Goal: Task Accomplishment & Management: Manage account settings

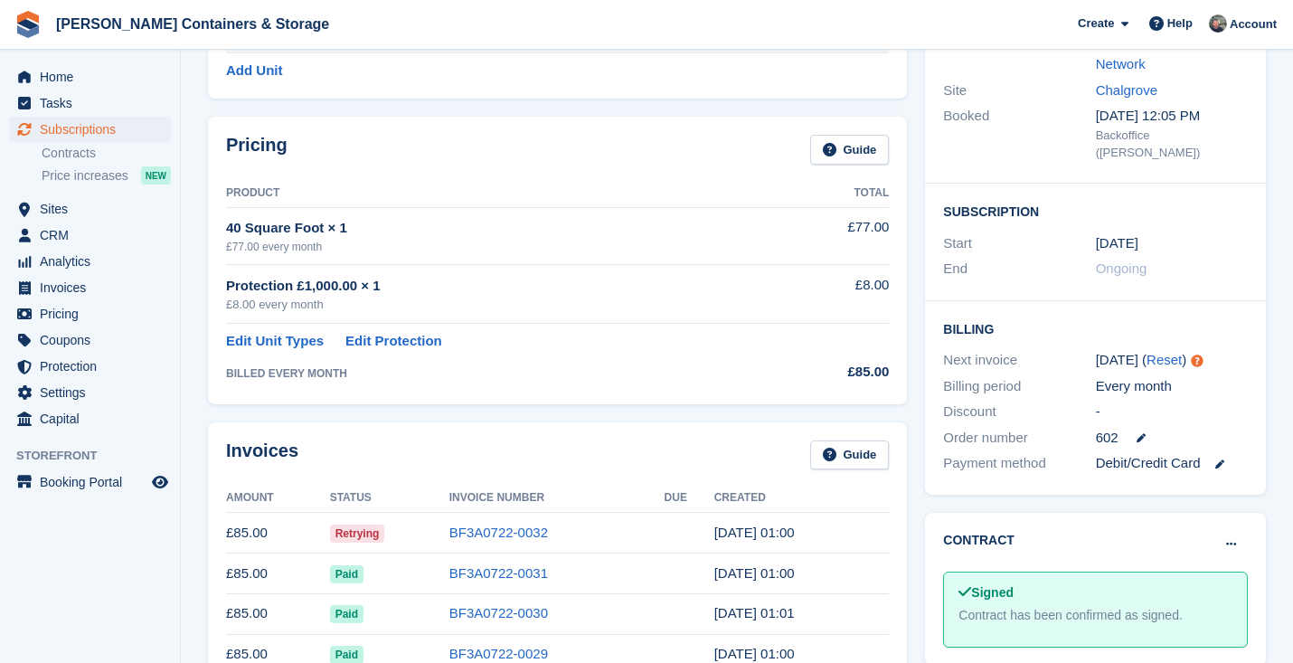
scroll to position [424, 0]
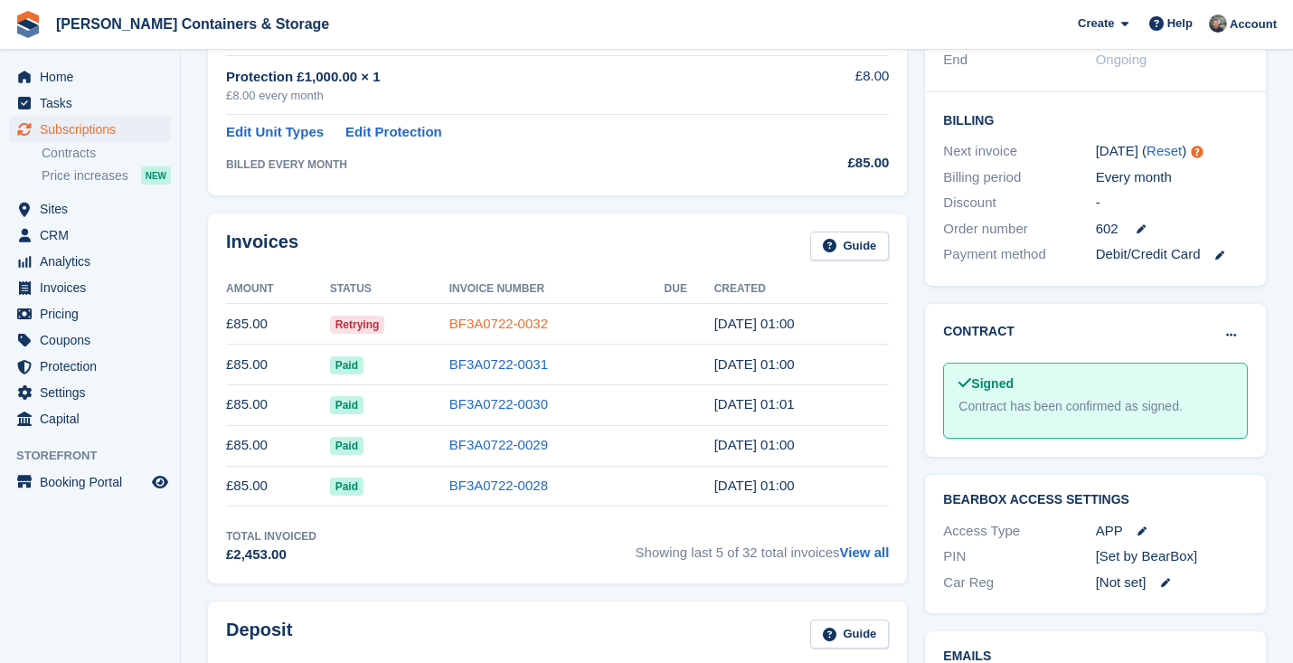
click at [529, 316] on link "BF3A0722-0032" at bounding box center [498, 323] width 99 height 15
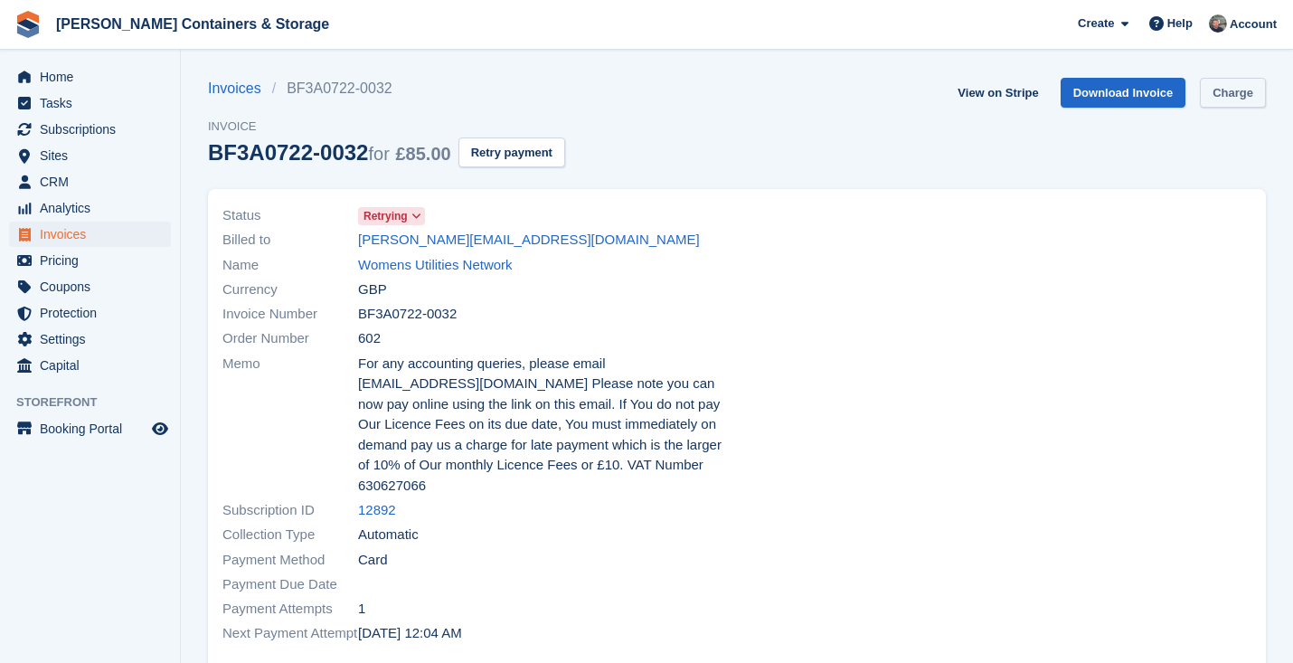
click at [1235, 100] on link "Charge" at bounding box center [1233, 93] width 66 height 30
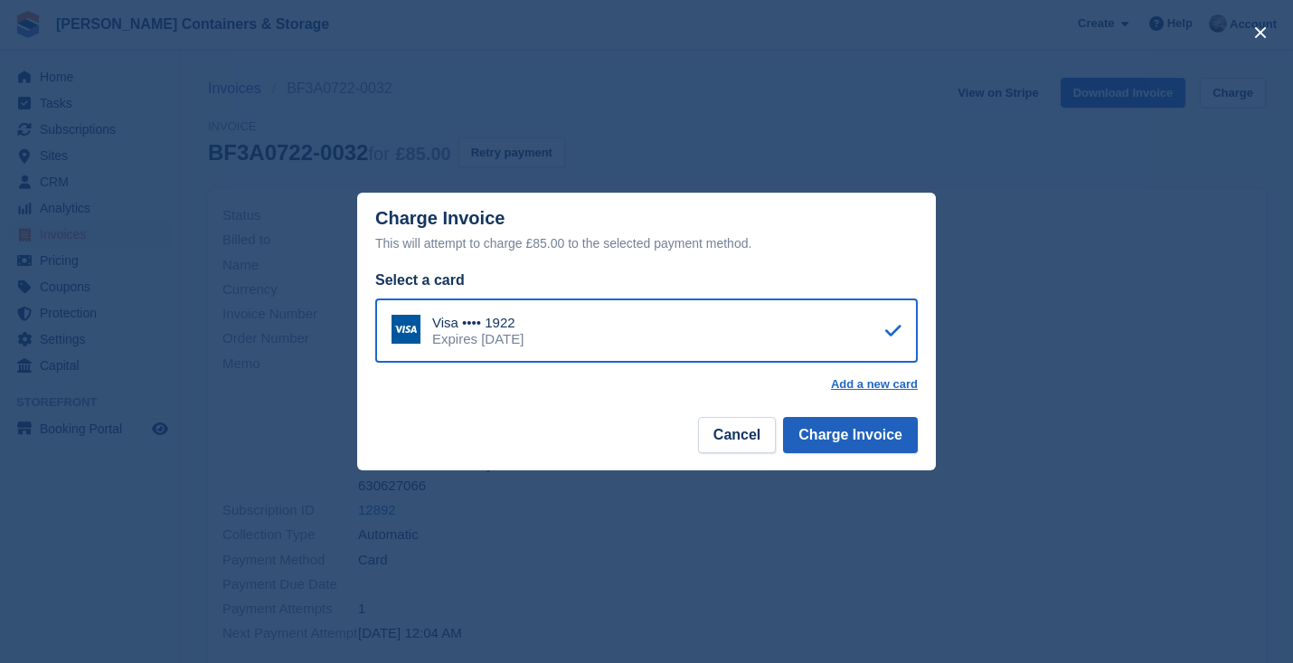
click at [882, 426] on button "Charge Invoice" at bounding box center [850, 435] width 135 height 36
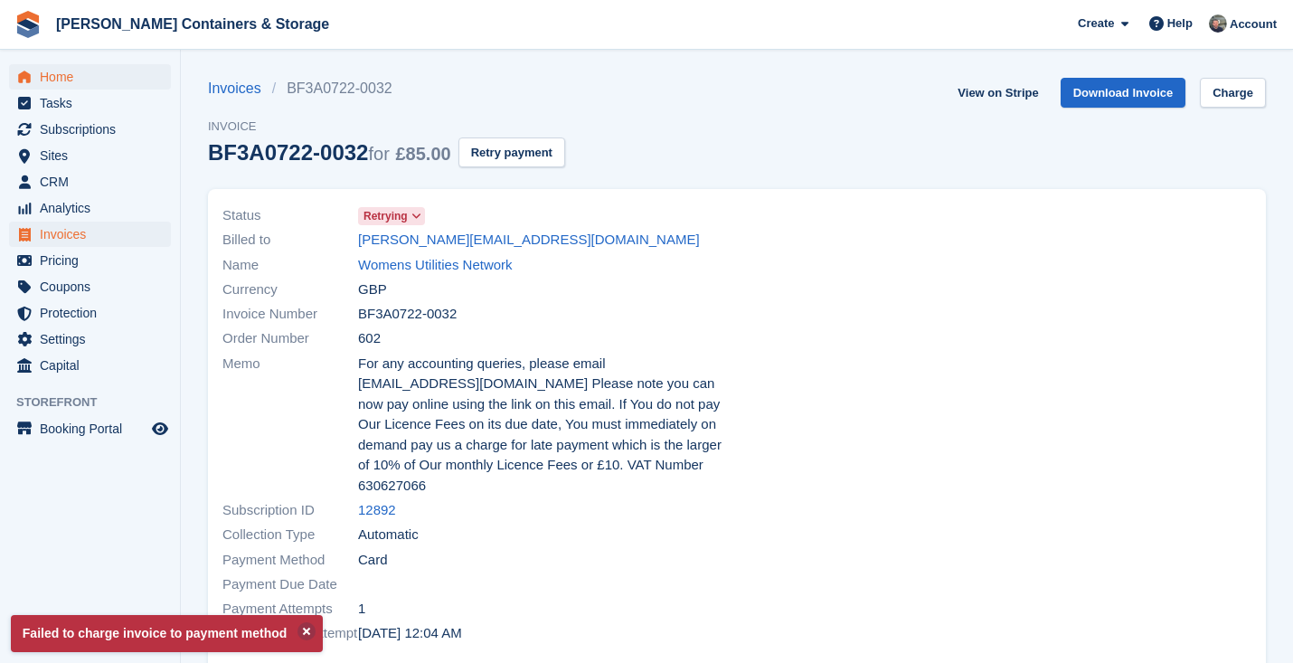
click at [108, 71] on span "Home" at bounding box center [94, 76] width 108 height 25
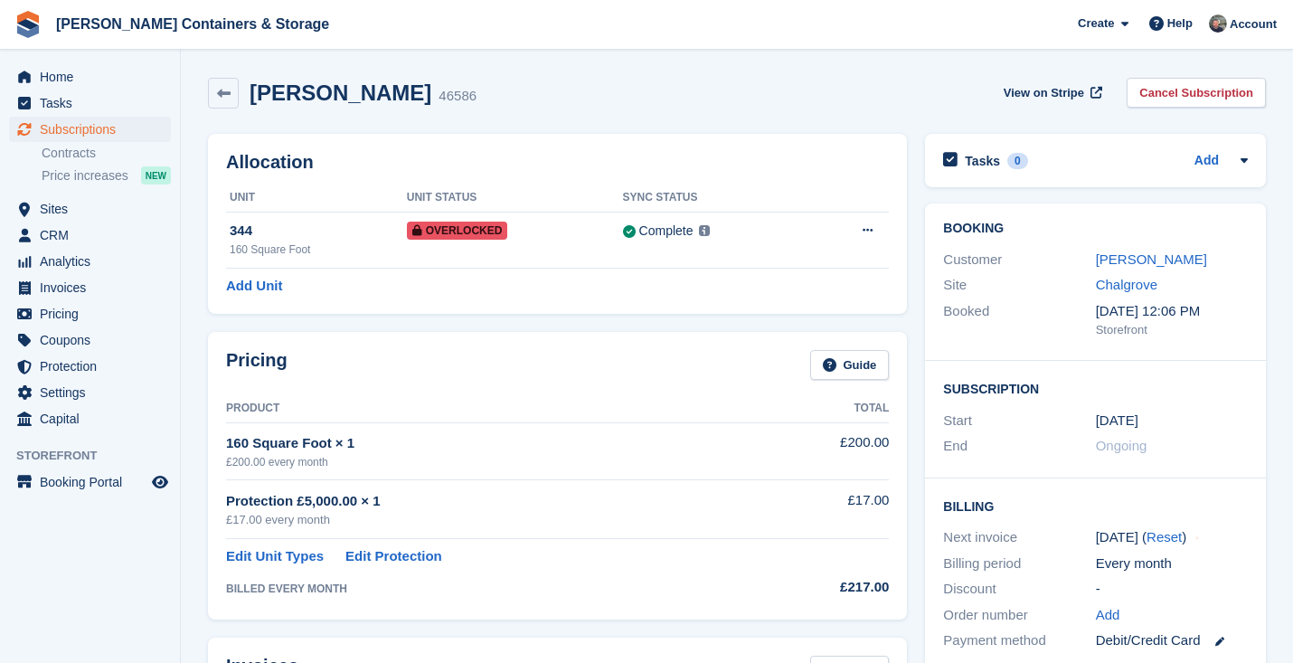
scroll to position [440, 0]
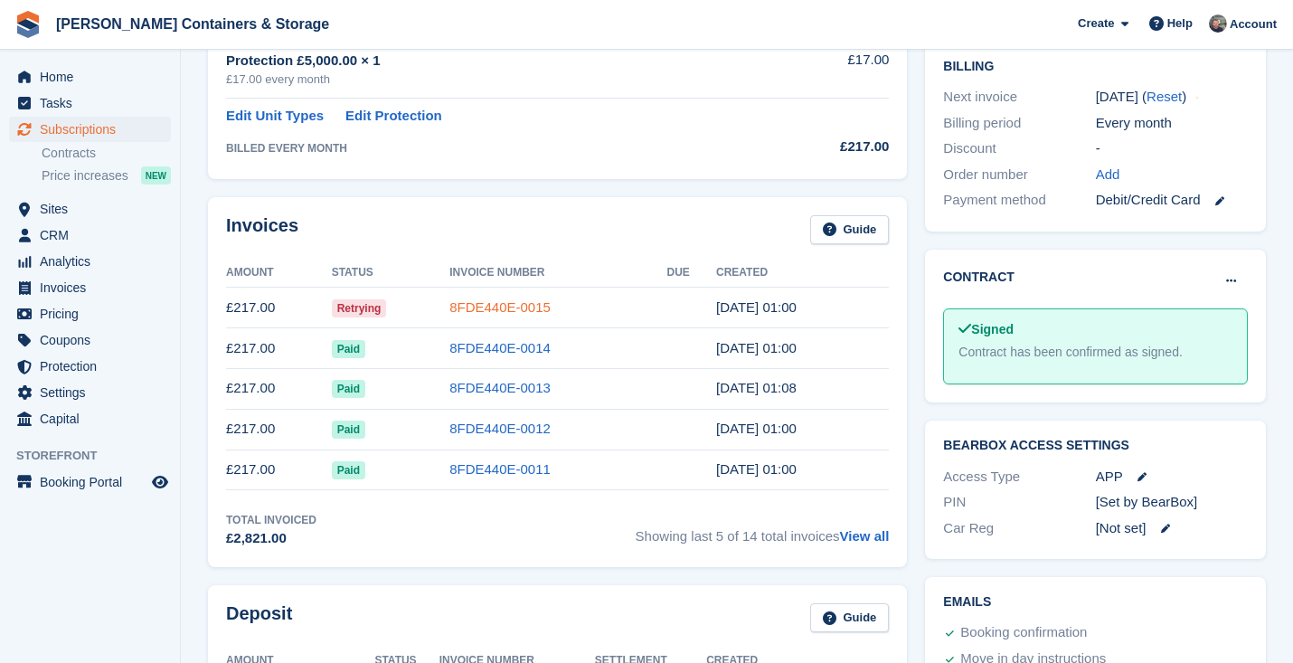
click at [518, 306] on link "8FDE440E-0015" at bounding box center [499, 306] width 101 height 15
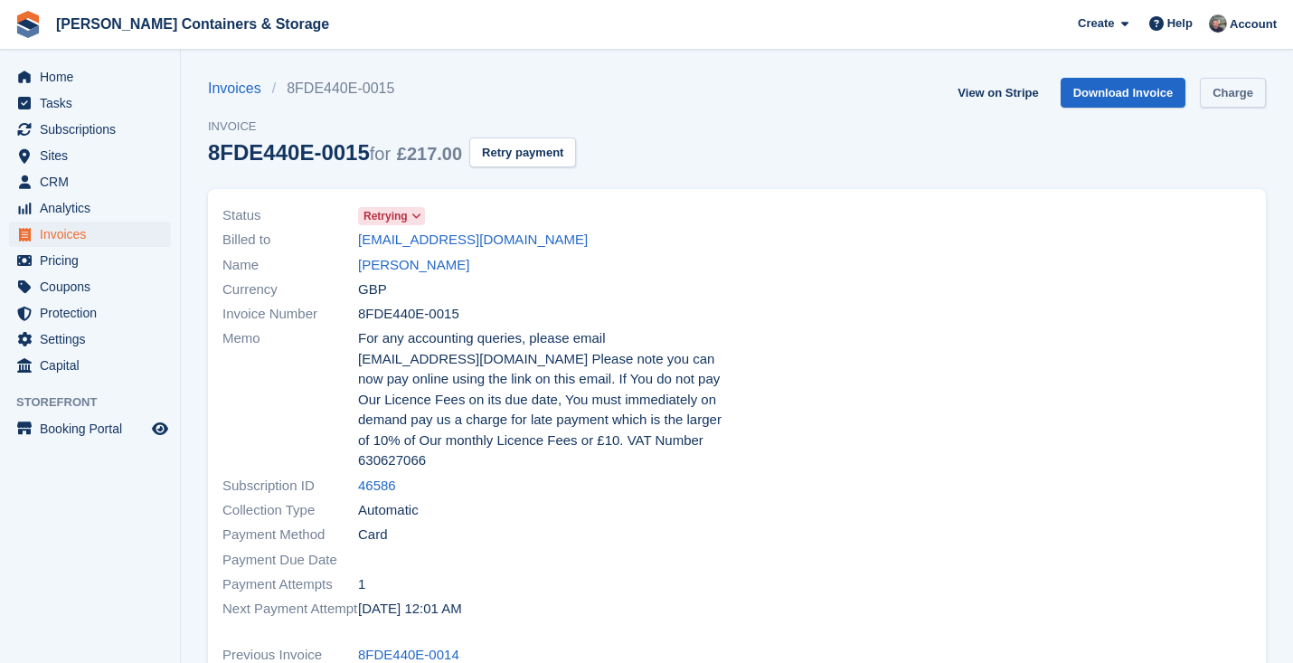
click at [1232, 102] on link "Charge" at bounding box center [1233, 93] width 66 height 30
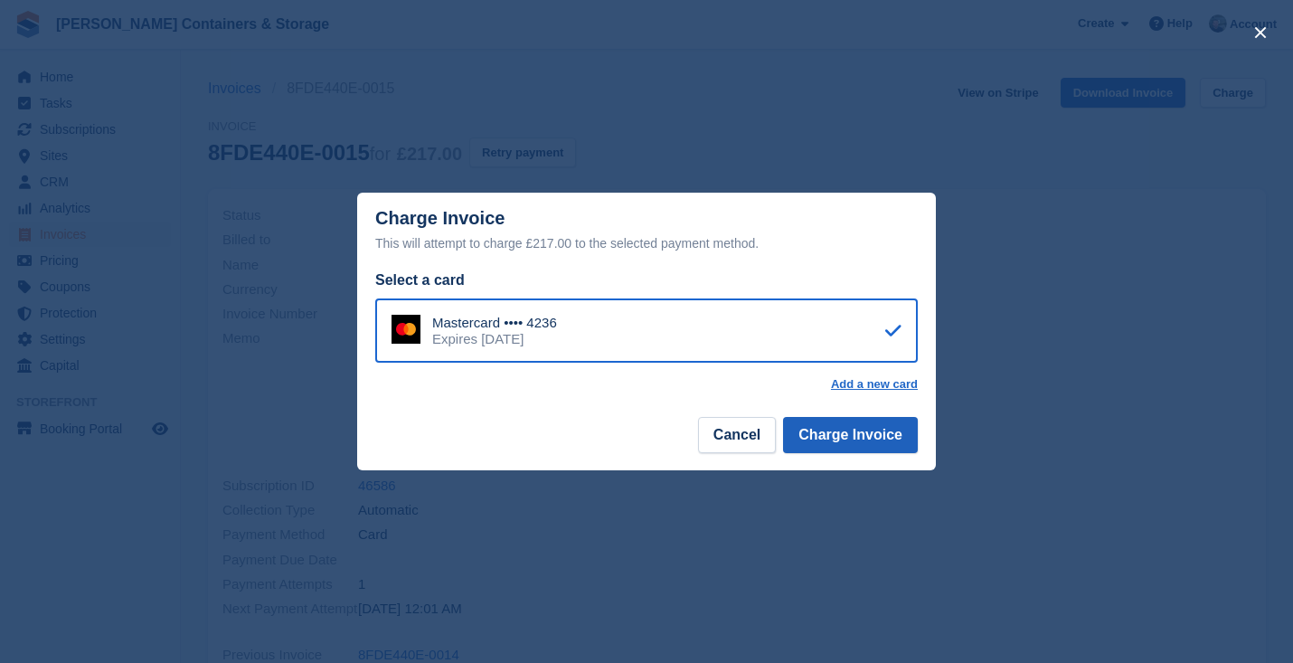
click at [867, 431] on button "Charge Invoice" at bounding box center [850, 435] width 135 height 36
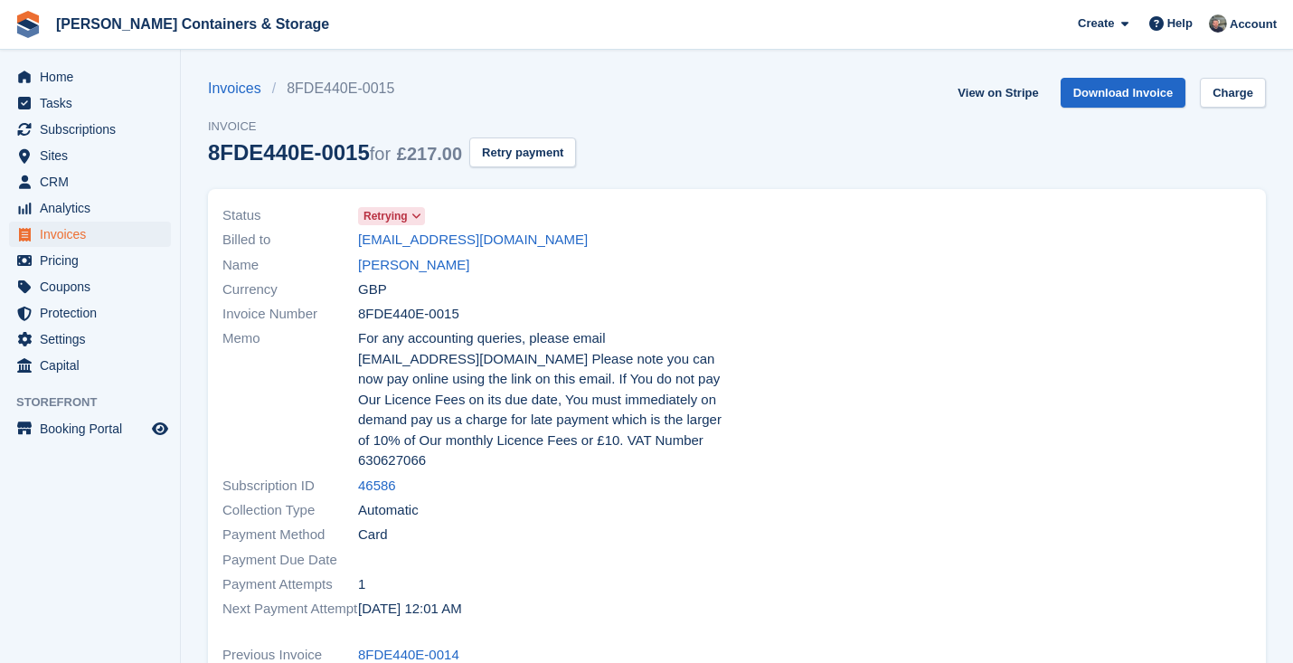
click at [82, 232] on span "Invoices" at bounding box center [94, 234] width 108 height 25
click at [415, 253] on div "Name Thomas Gordon" at bounding box center [474, 264] width 504 height 24
click at [410, 259] on link "Thomas Gordon" at bounding box center [413, 265] width 111 height 21
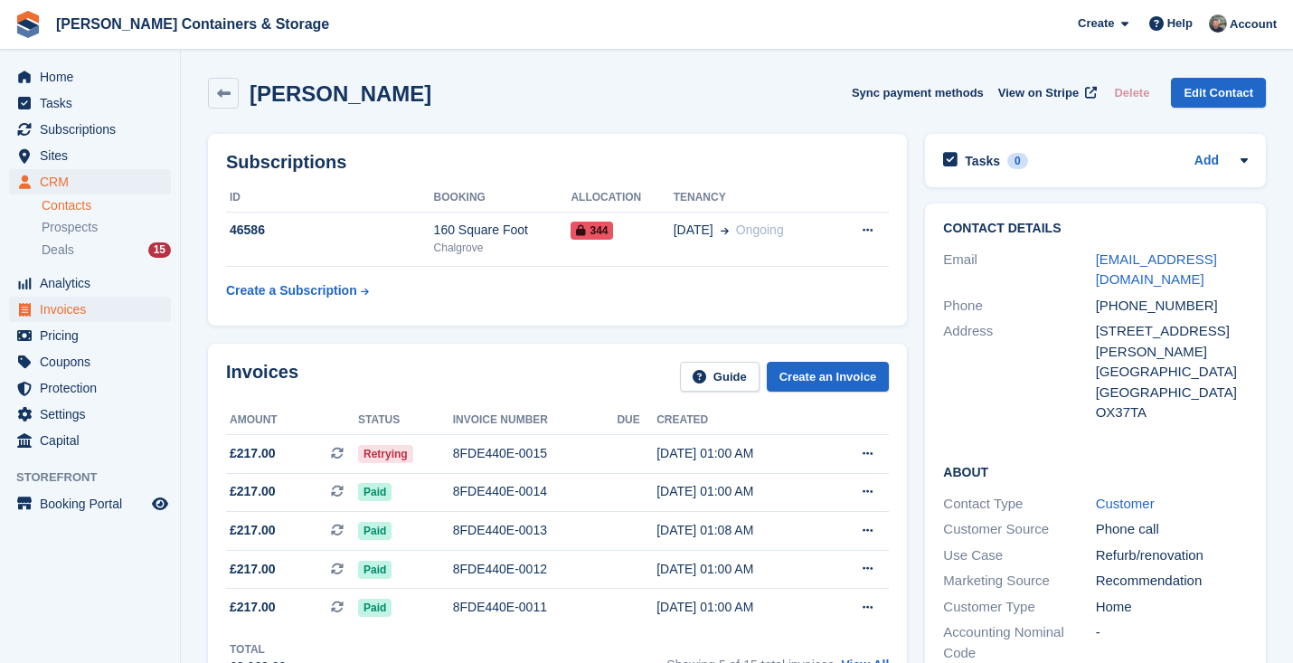
click at [76, 303] on span "Invoices" at bounding box center [94, 309] width 108 height 25
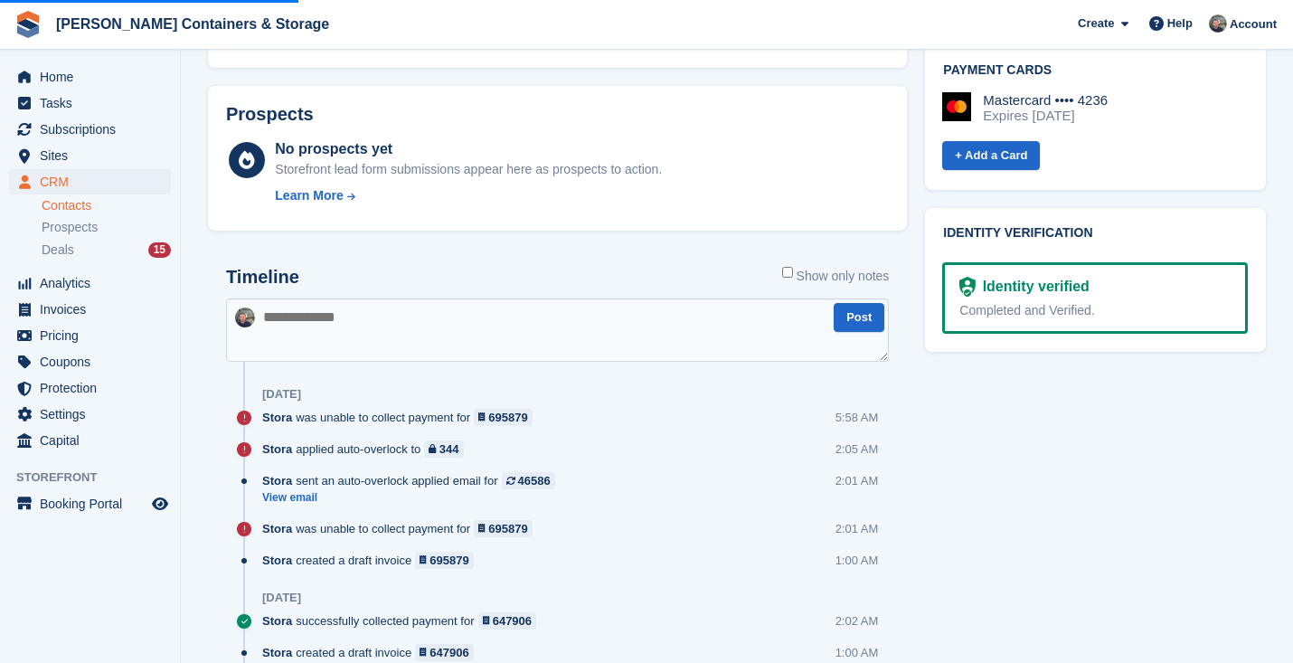
scroll to position [874, 0]
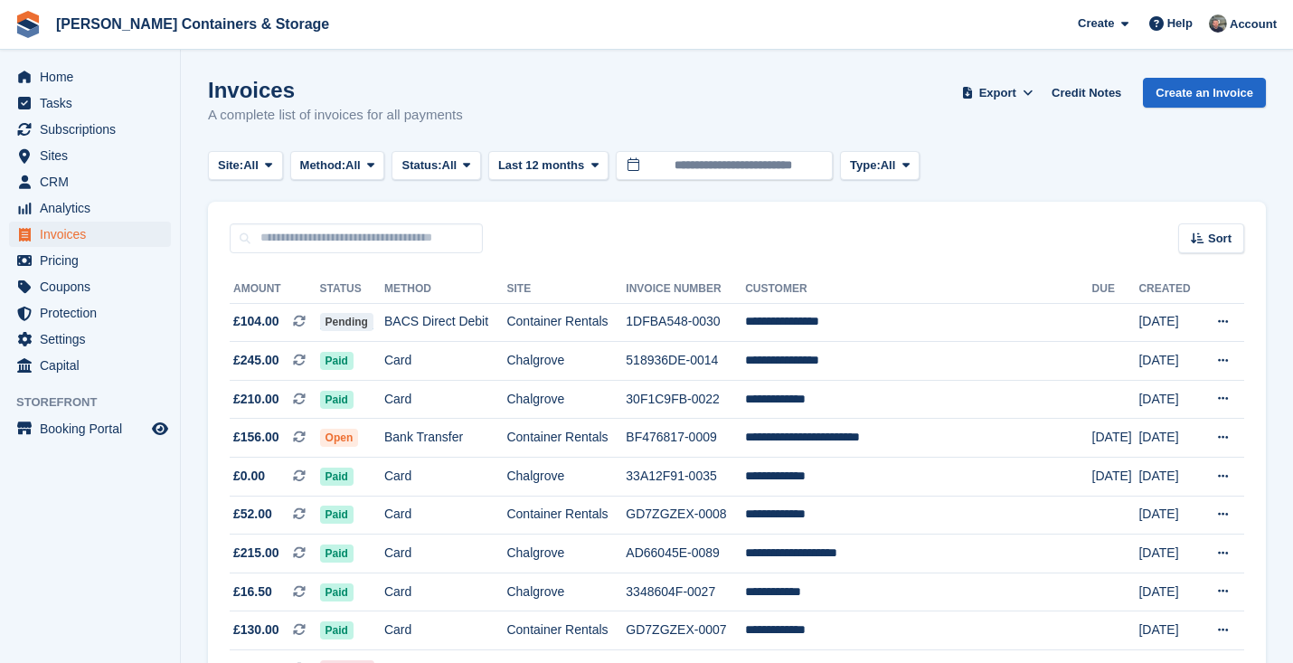
click at [346, 156] on span "Method:" at bounding box center [323, 165] width 46 height 18
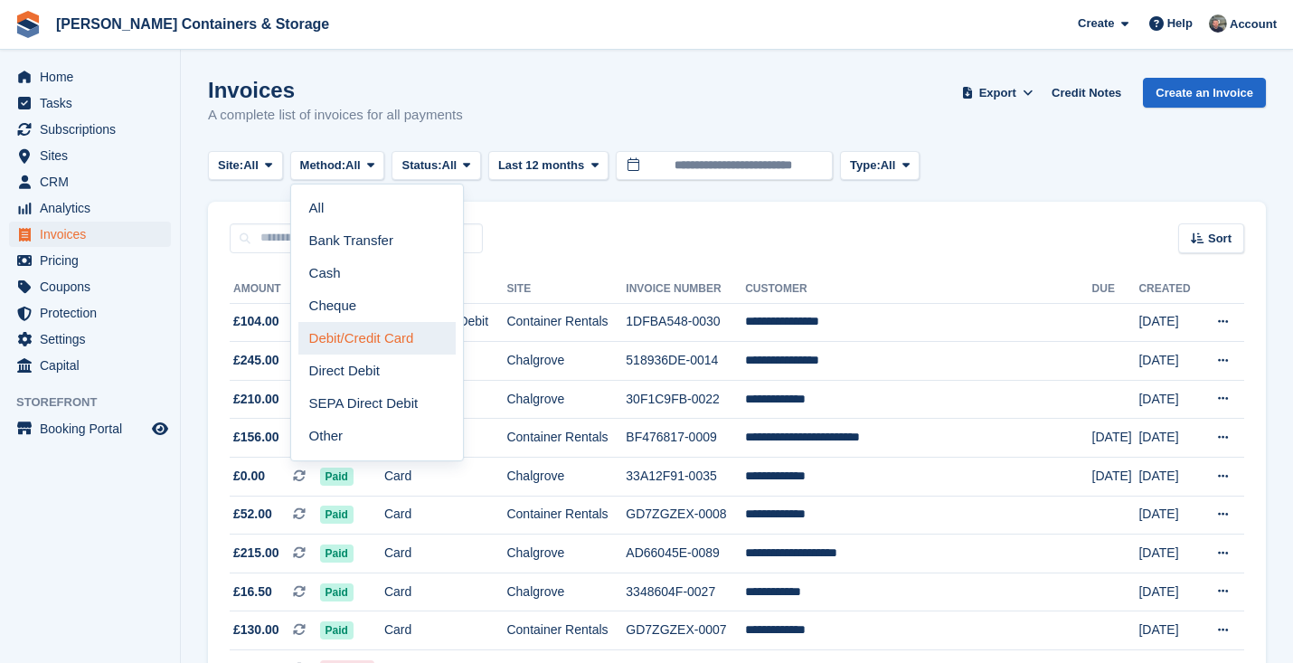
click at [367, 322] on link "Debit/Credit Card" at bounding box center [376, 338] width 157 height 33
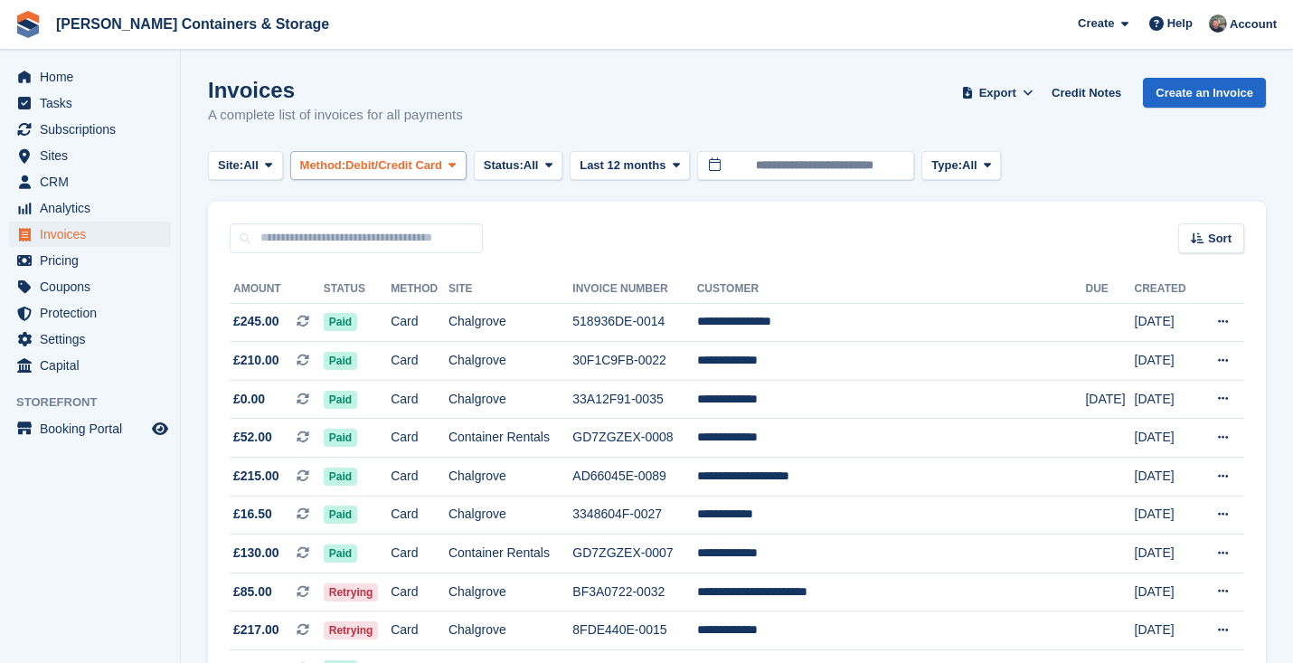
click at [456, 163] on icon at bounding box center [451, 165] width 7 height 12
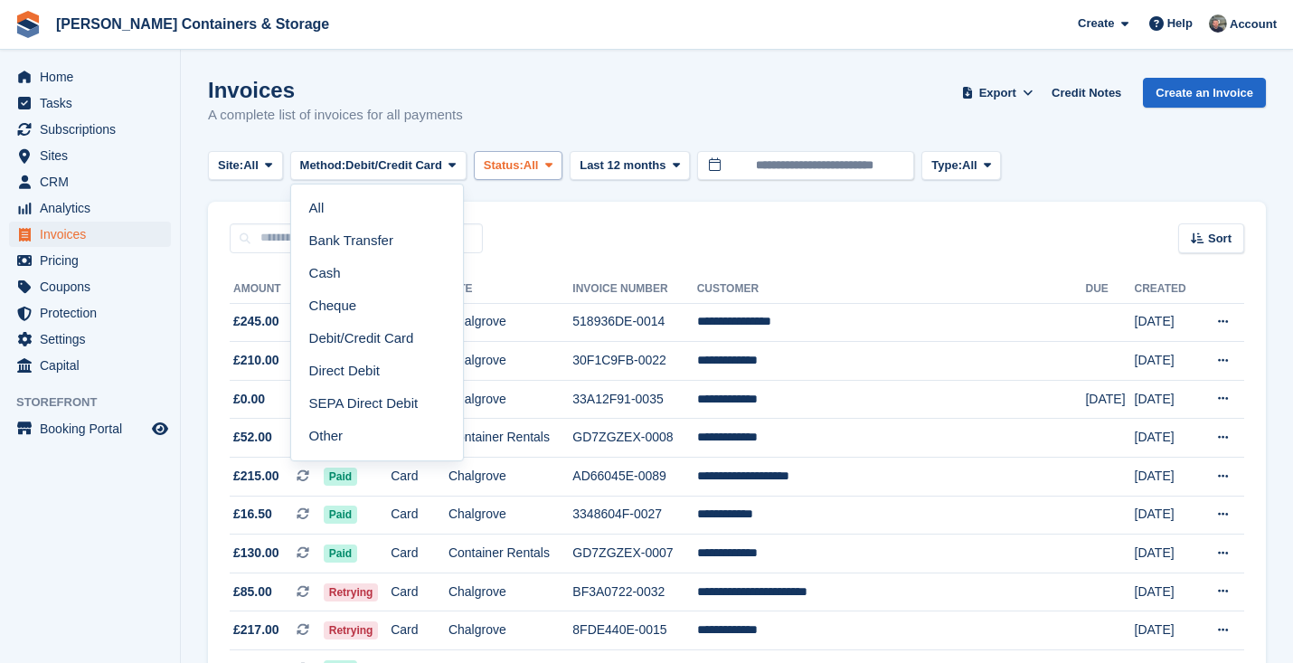
click at [539, 161] on span "All" at bounding box center [530, 165] width 15 height 18
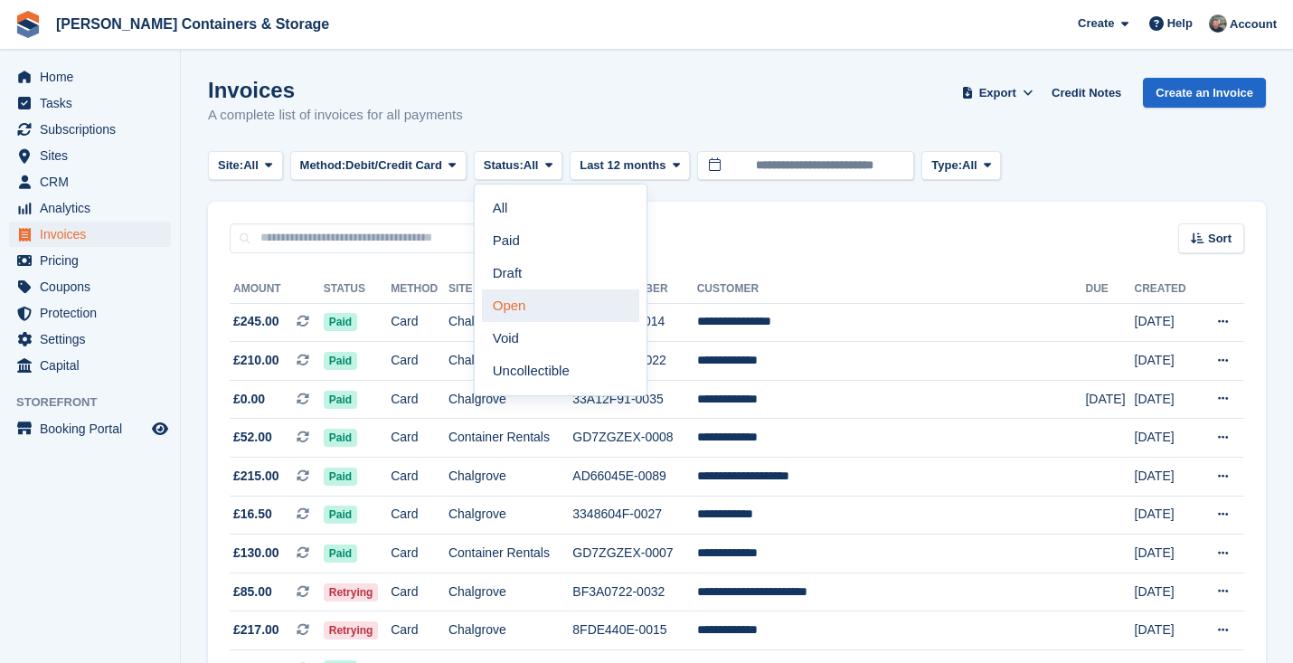
click at [581, 305] on link "Open" at bounding box center [560, 305] width 157 height 33
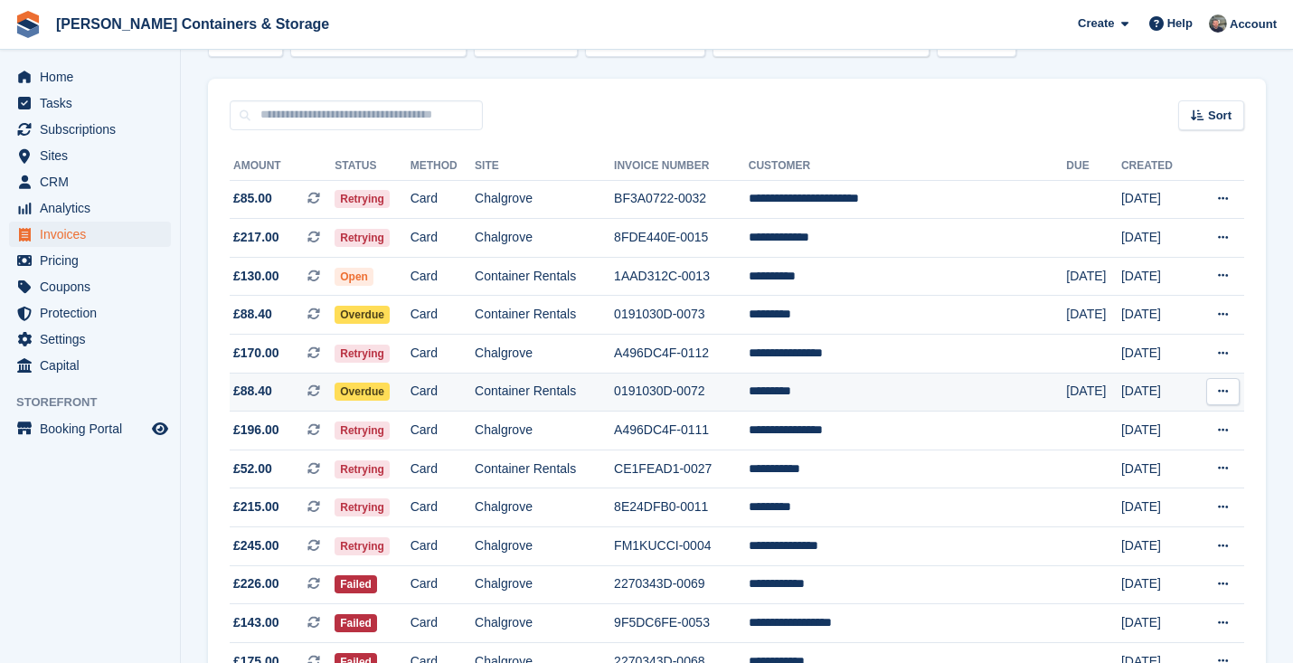
scroll to position [211, 0]
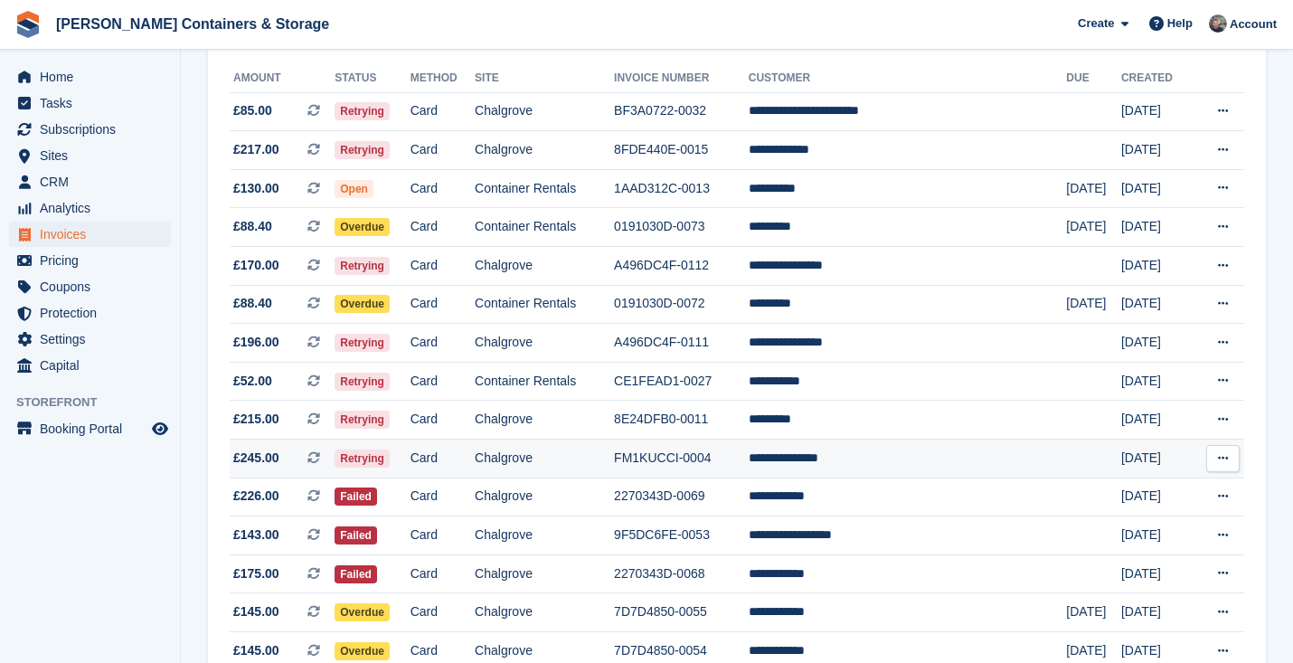
click at [703, 468] on td "FM1KUCCI-0004" at bounding box center [681, 458] width 135 height 39
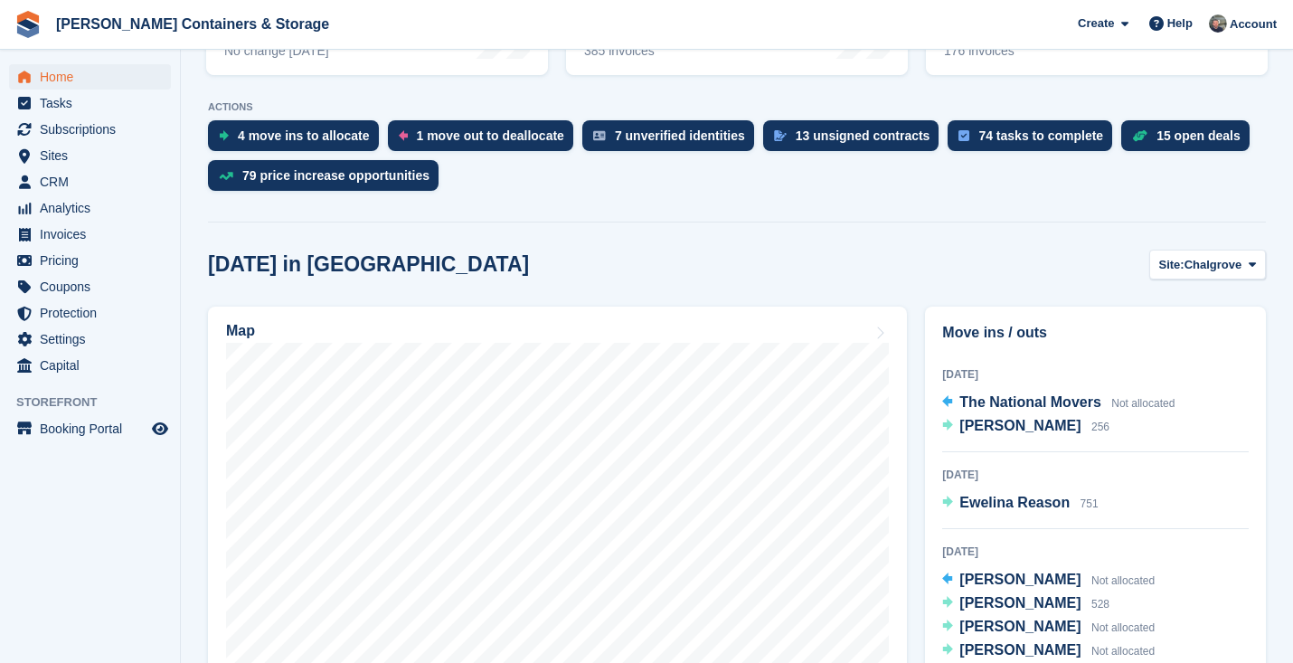
scroll to position [237, 0]
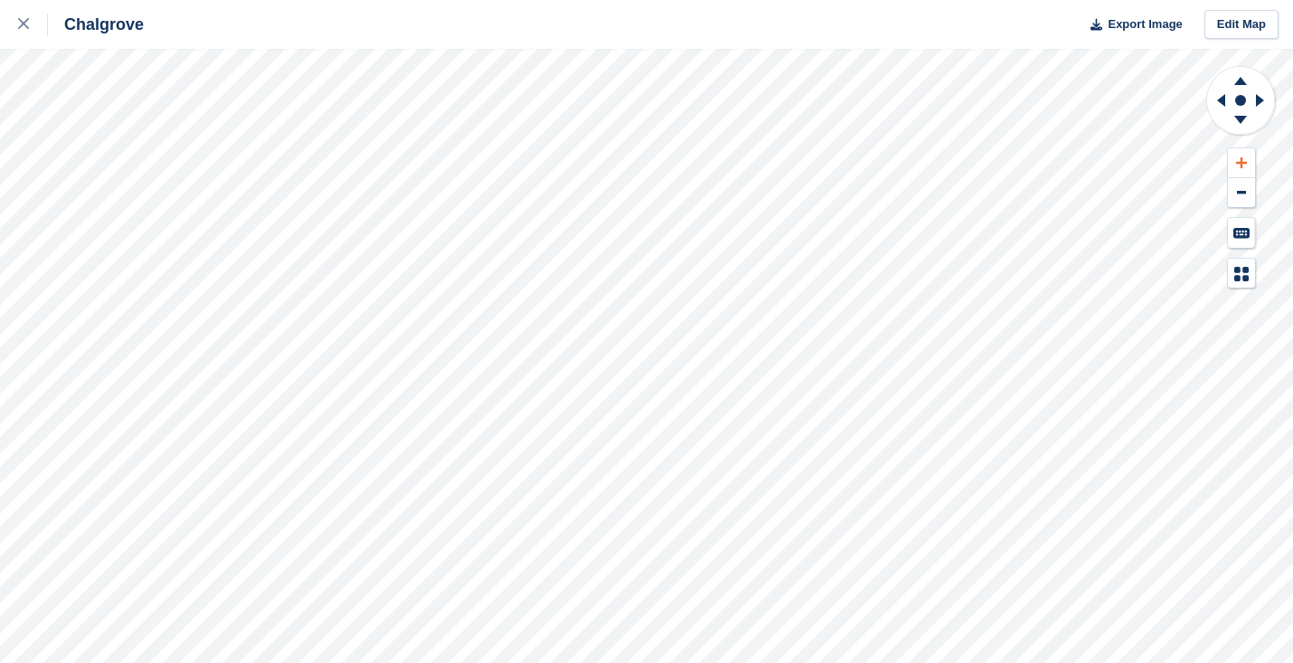
click at [1244, 158] on icon at bounding box center [1241, 162] width 11 height 13
click at [31, 29] on div at bounding box center [33, 25] width 30 height 22
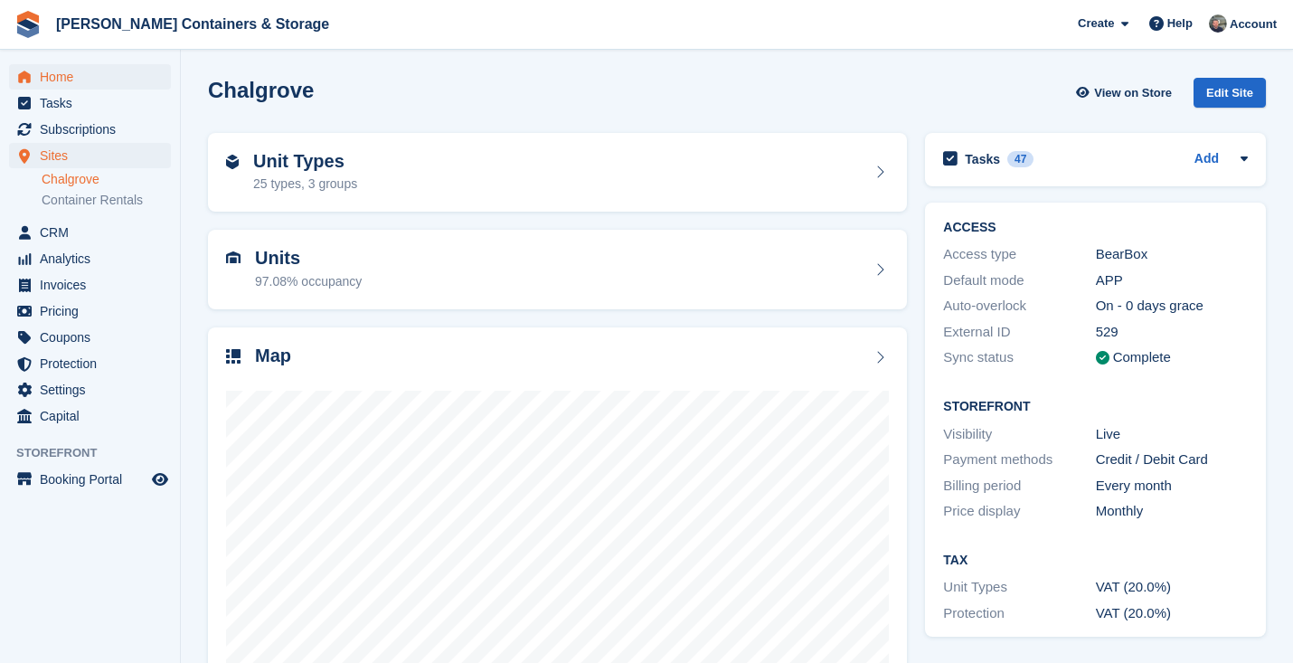
click at [80, 67] on span "Home" at bounding box center [94, 76] width 108 height 25
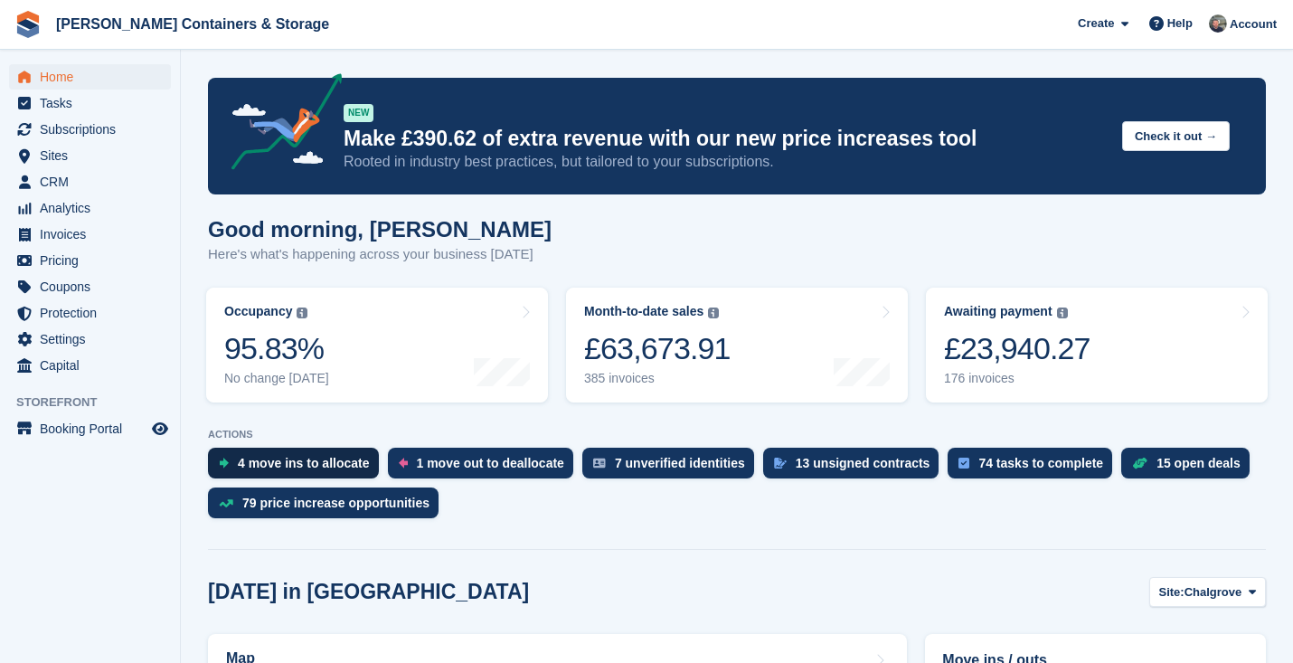
click at [311, 463] on div "4 move ins to allocate" at bounding box center [304, 463] width 132 height 14
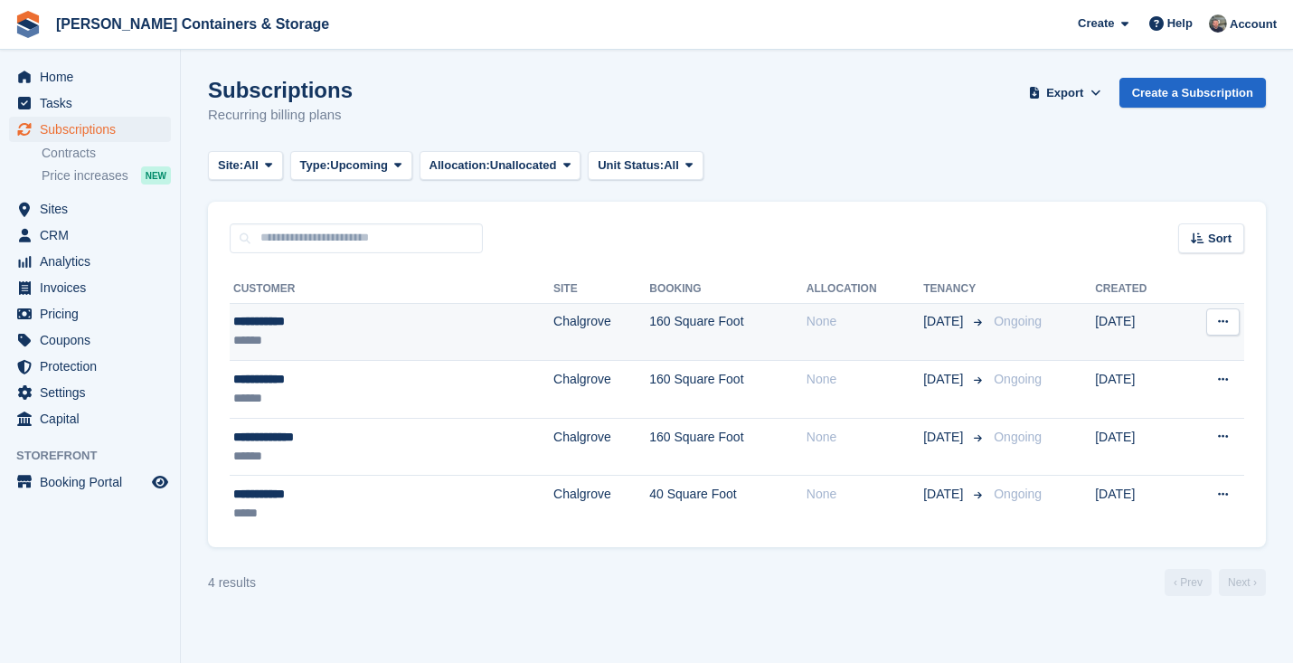
click at [352, 319] on div "**********" at bounding box center [328, 321] width 191 height 19
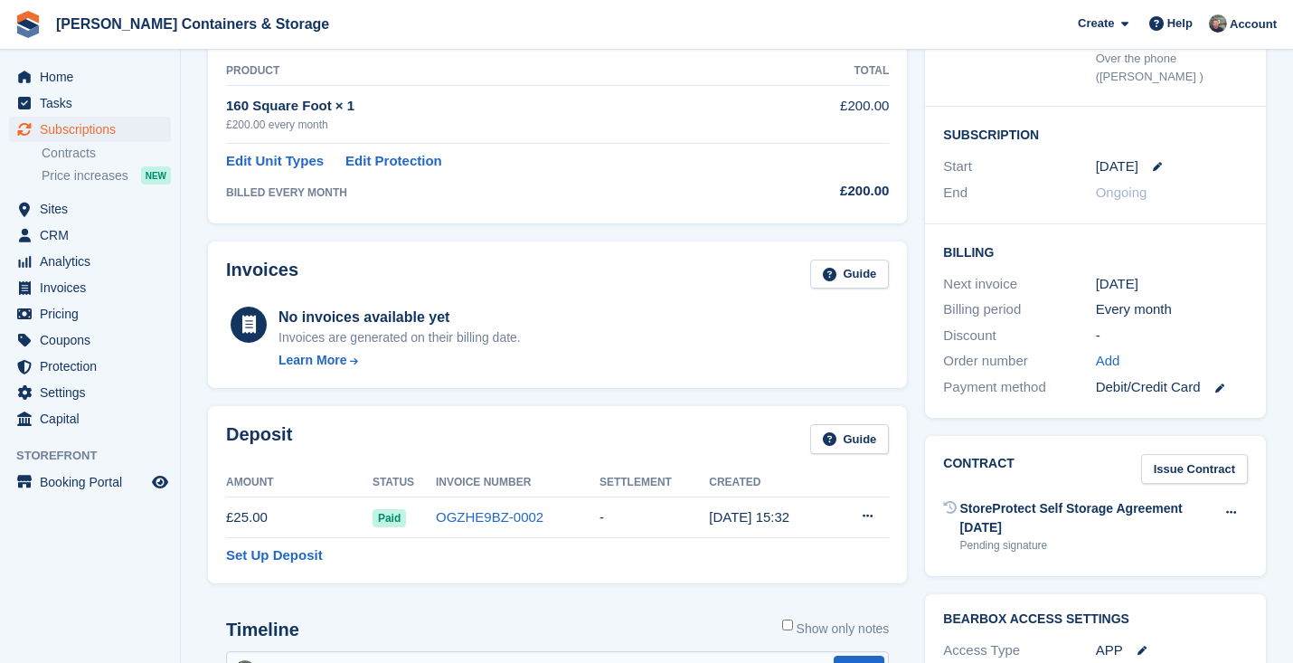
scroll to position [152, 0]
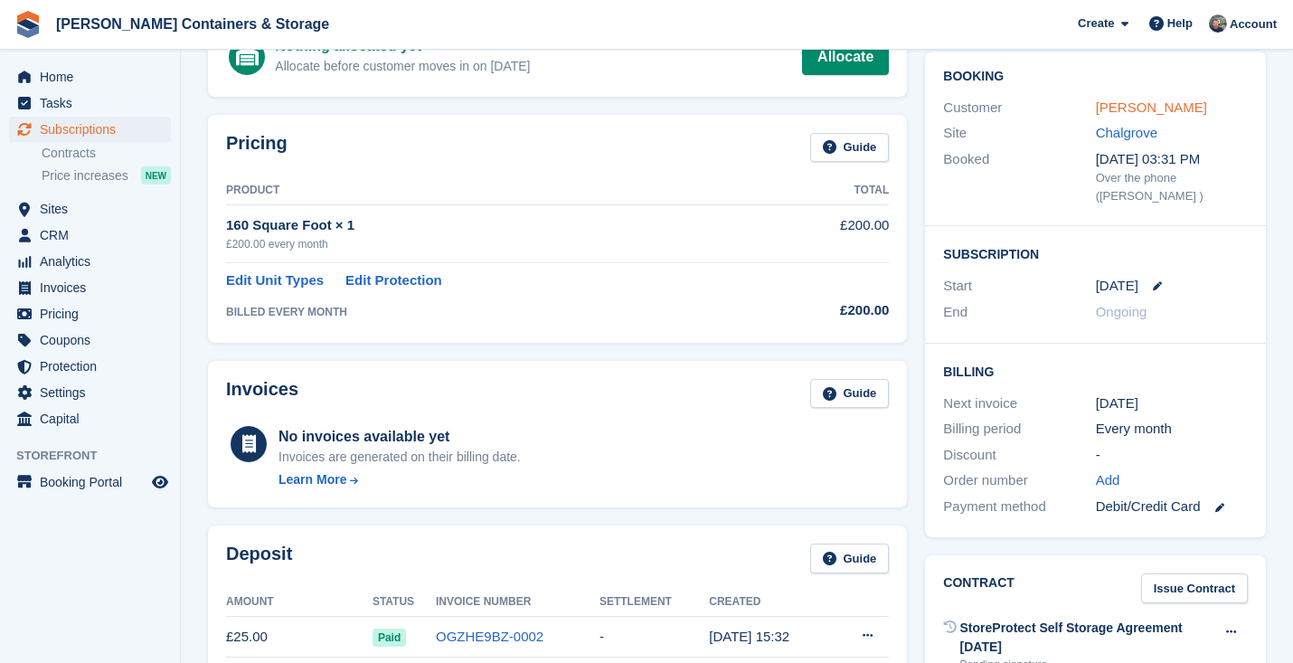
click at [1121, 109] on link "[PERSON_NAME]" at bounding box center [1151, 106] width 111 height 15
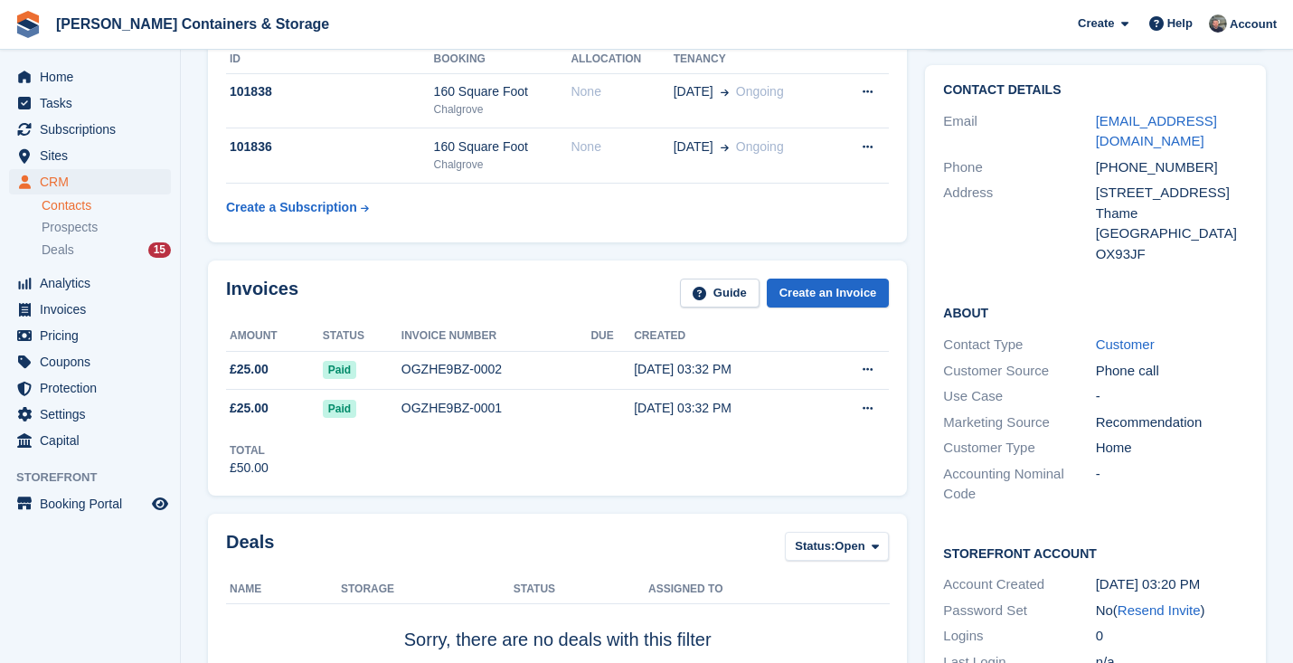
scroll to position [417, 0]
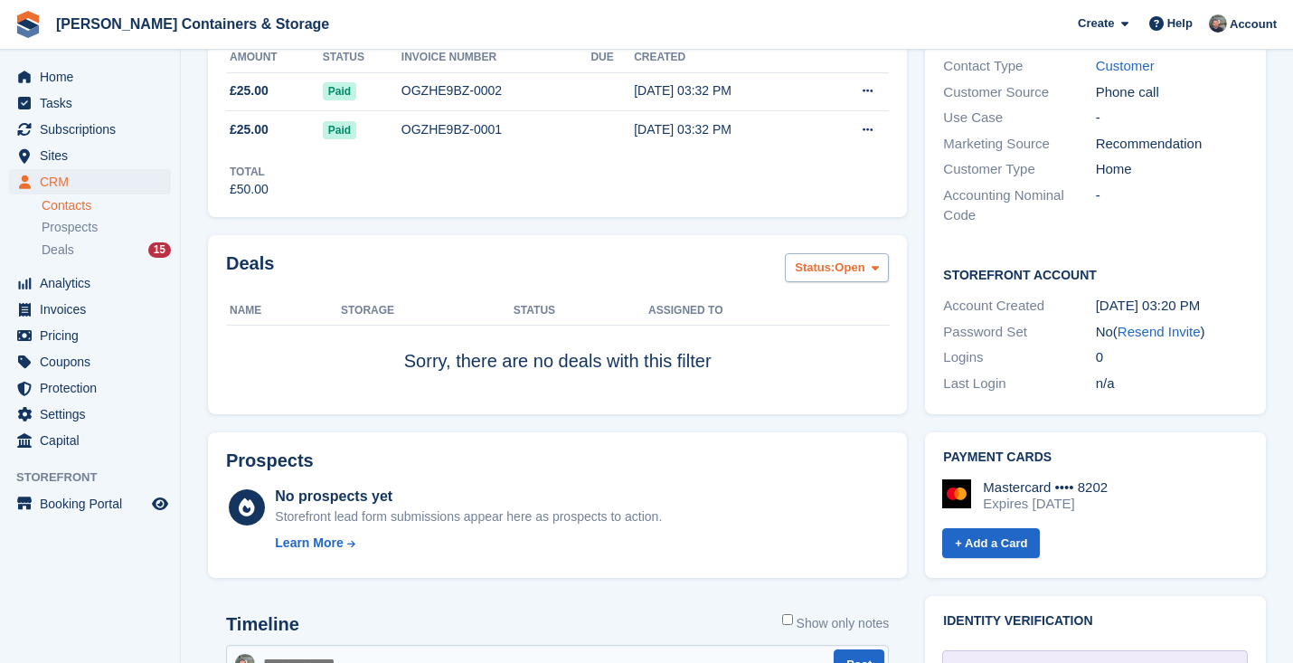
click at [831, 279] on button "Status: Open" at bounding box center [837, 268] width 104 height 30
click at [828, 313] on link "All" at bounding box center [871, 310] width 157 height 33
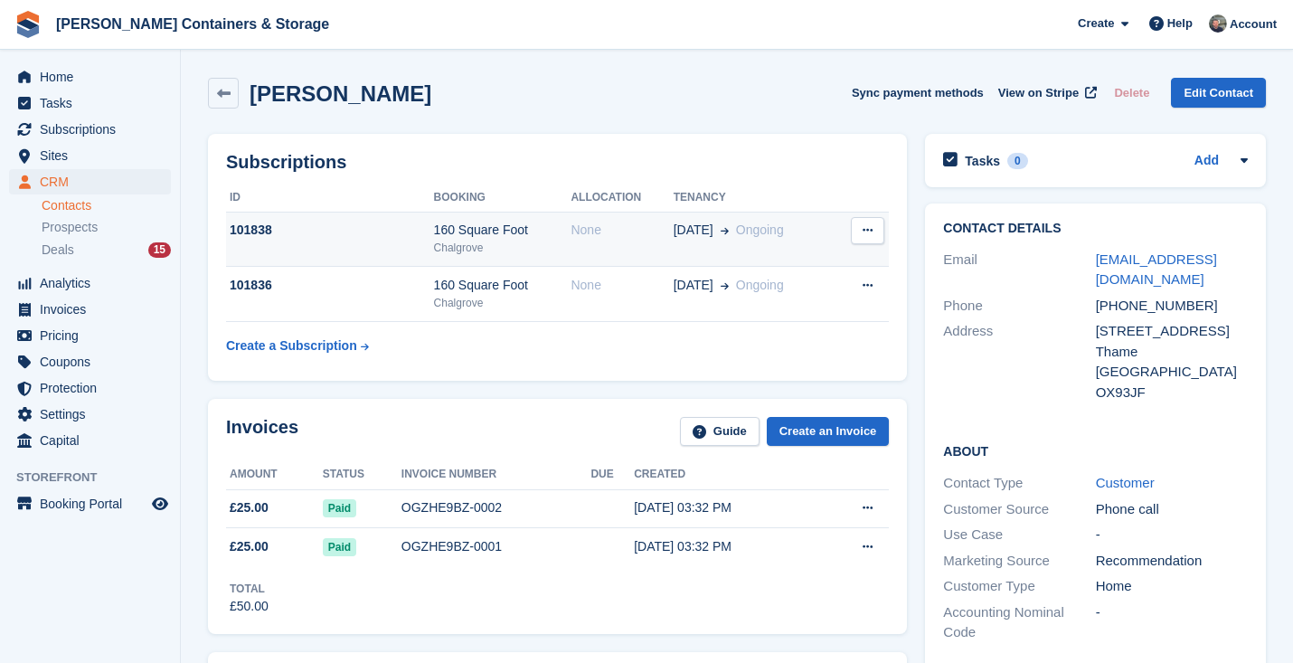
click at [649, 229] on div "None" at bounding box center [621, 230] width 102 height 19
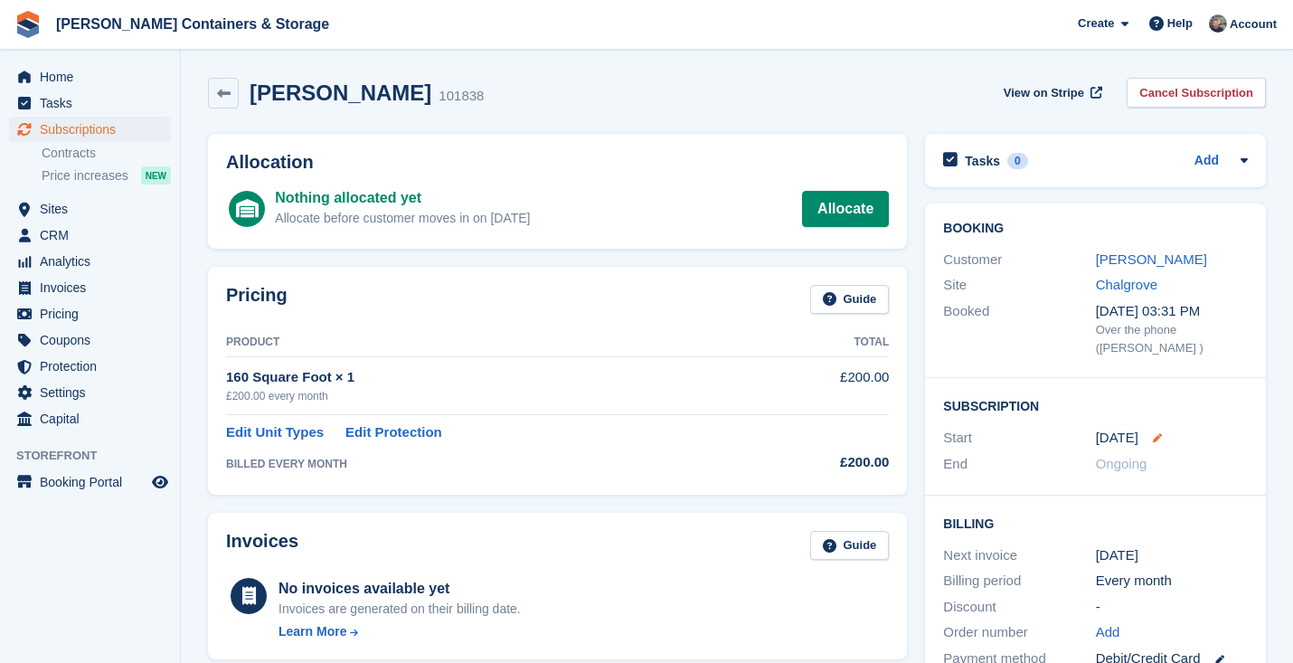
click at [1160, 433] on icon at bounding box center [1157, 437] width 9 height 9
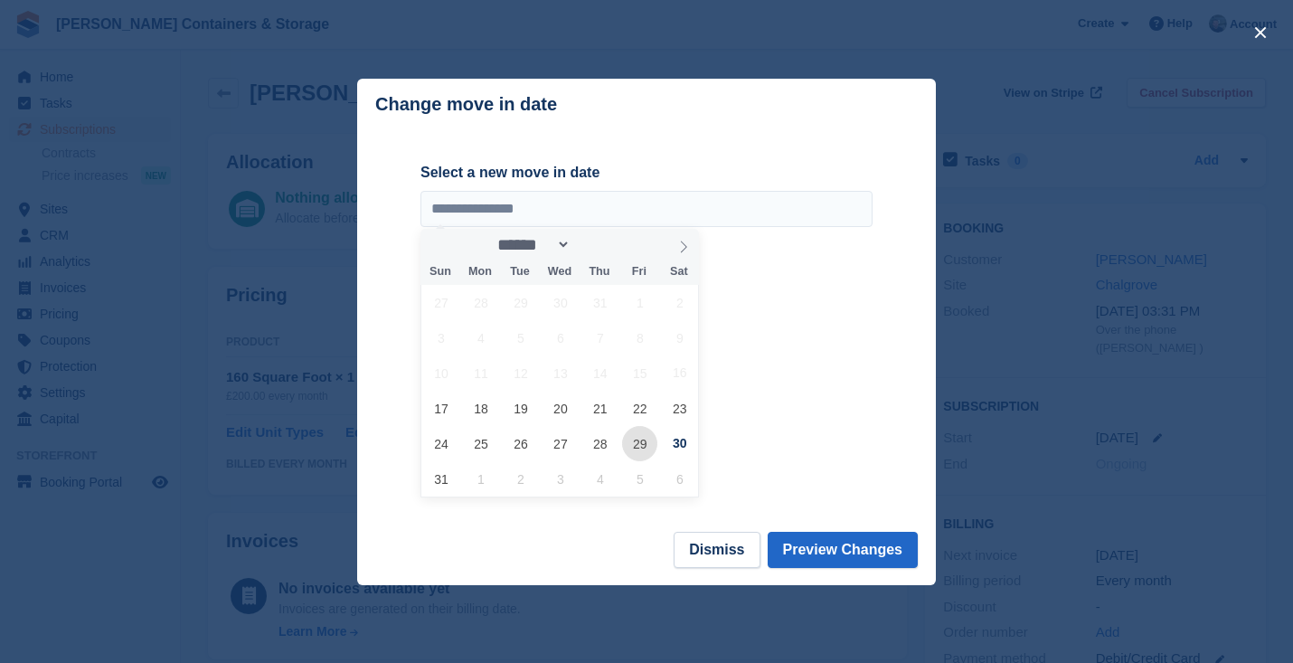
click at [635, 444] on span "29" at bounding box center [639, 443] width 35 height 35
type input "**********"
click at [861, 548] on button "Preview Changes" at bounding box center [843, 550] width 151 height 36
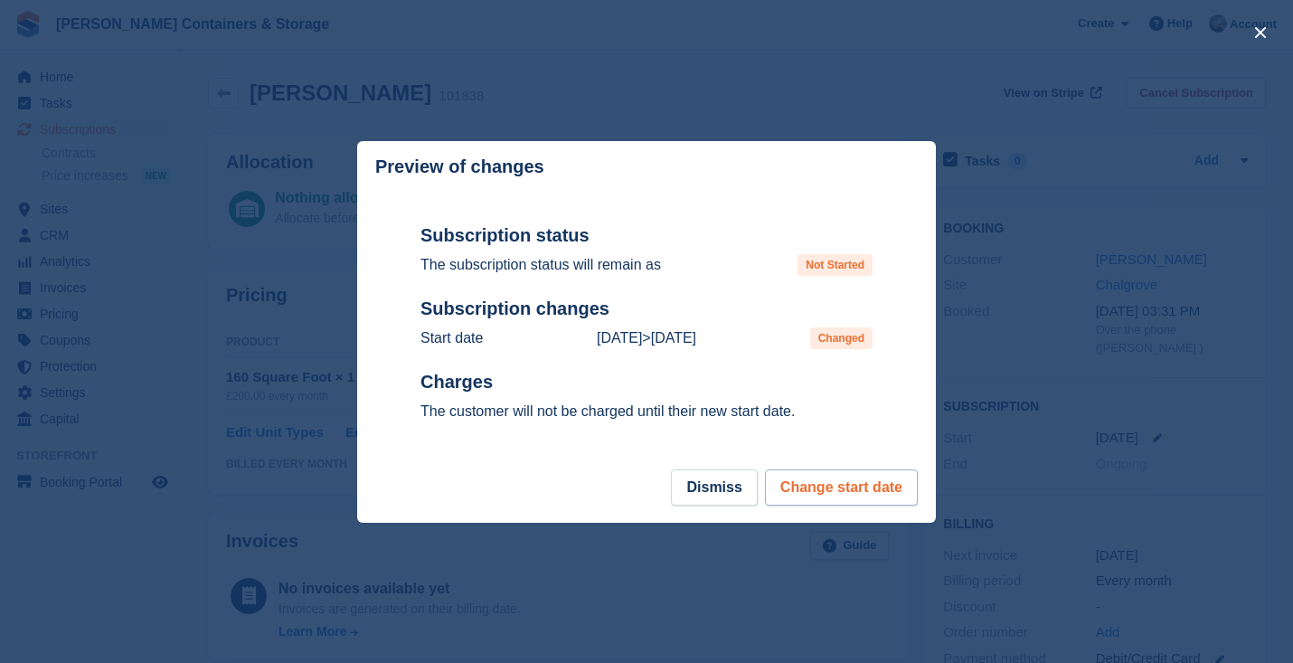
click at [861, 502] on button "Change start date" at bounding box center [841, 487] width 153 height 36
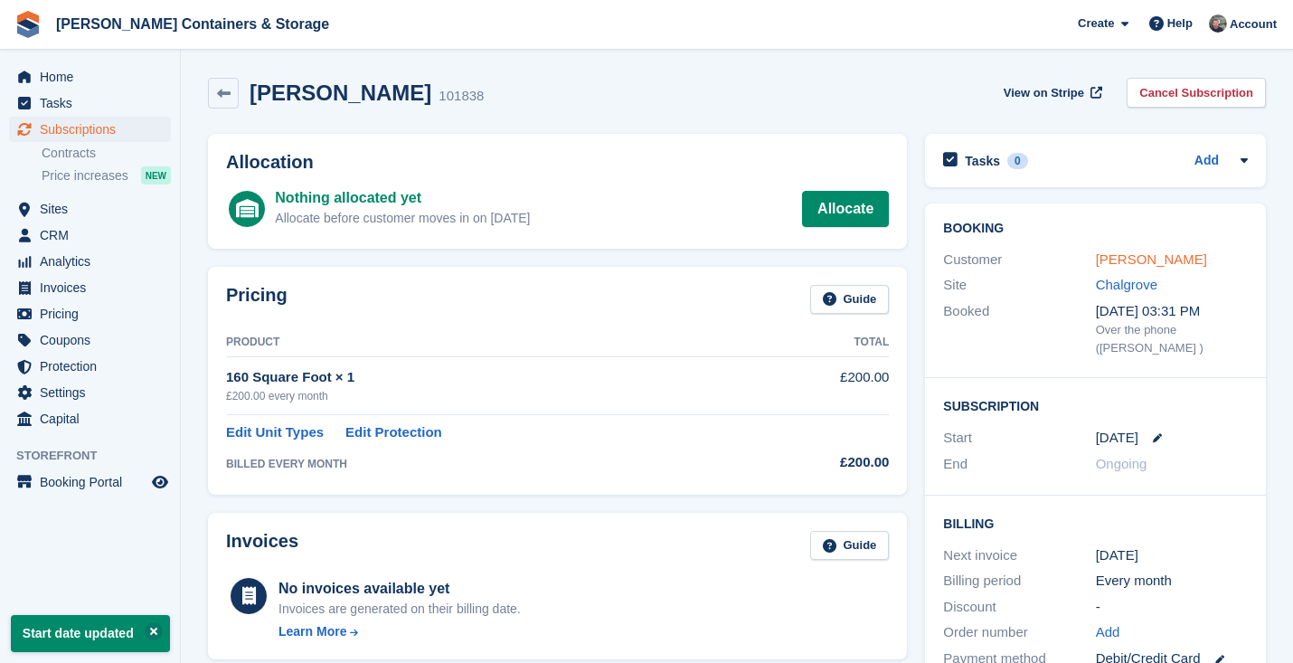
click at [1114, 263] on link "[PERSON_NAME]" at bounding box center [1151, 258] width 111 height 15
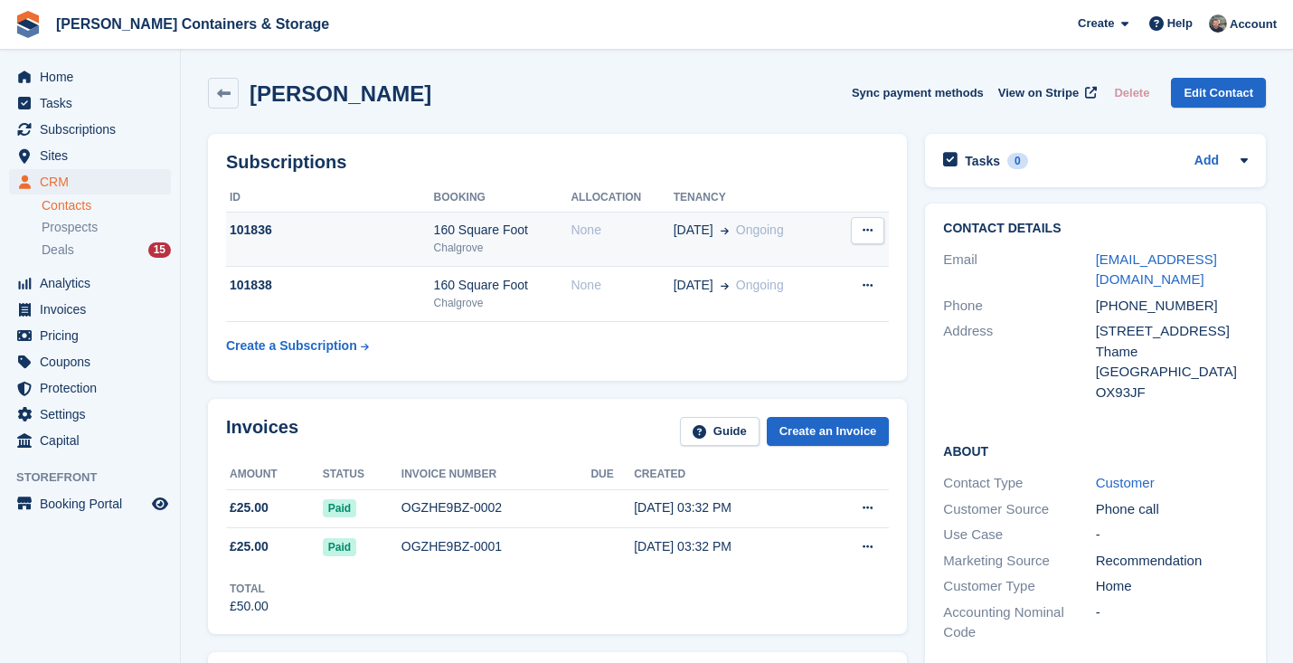
click at [665, 248] on td "None" at bounding box center [621, 239] width 102 height 55
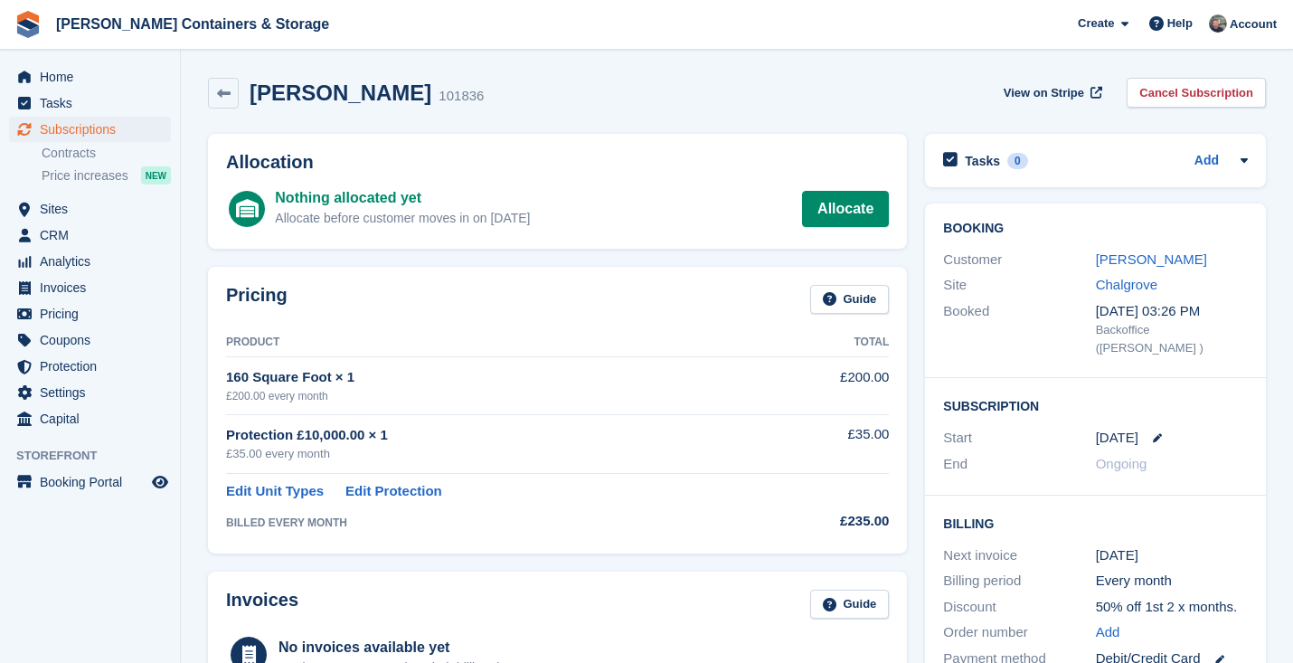
click at [1154, 438] on div "30 Aug" at bounding box center [1172, 438] width 152 height 21
click at [1155, 433] on icon at bounding box center [1157, 437] width 9 height 9
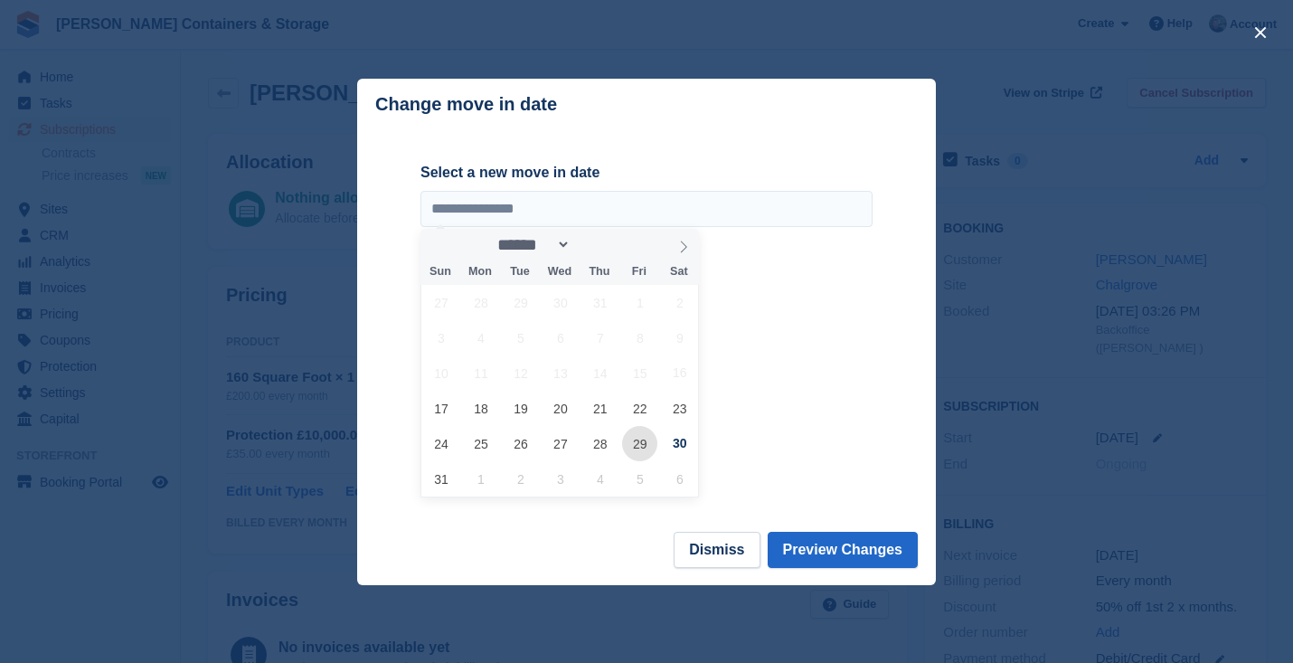
click at [631, 441] on span "29" at bounding box center [639, 443] width 35 height 35
type input "**********"
click at [838, 556] on button "Preview Changes" at bounding box center [843, 550] width 151 height 36
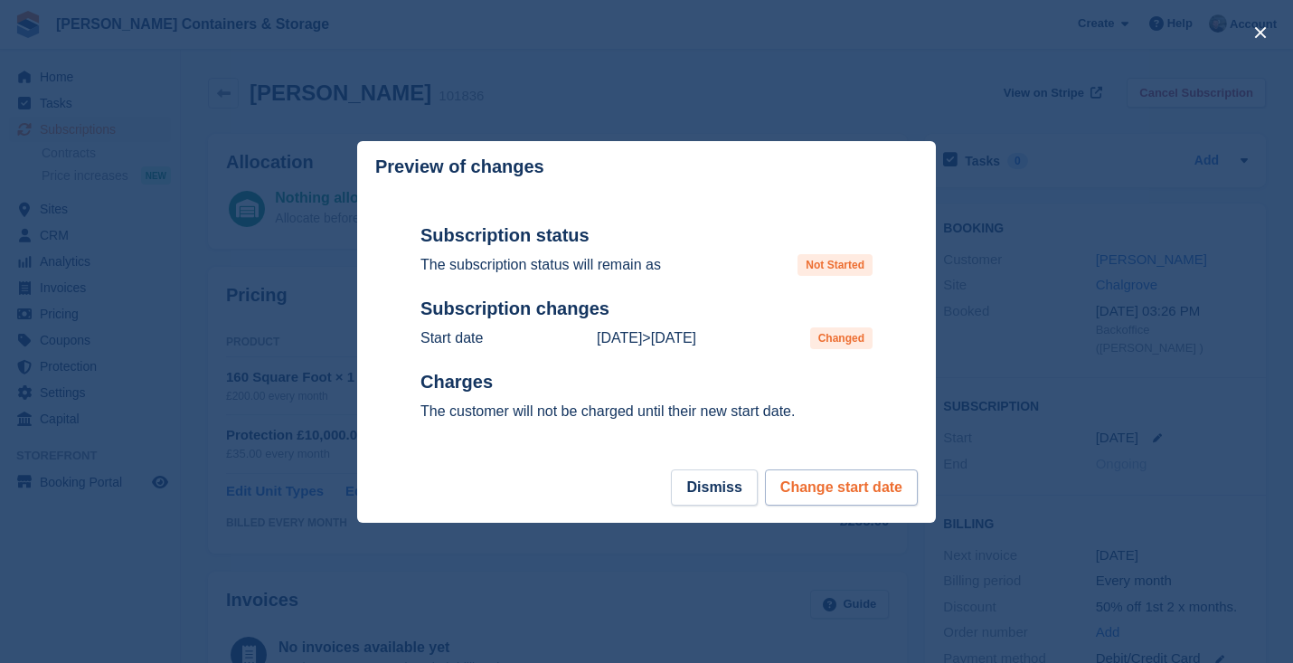
click at [856, 496] on button "Change start date" at bounding box center [841, 487] width 153 height 36
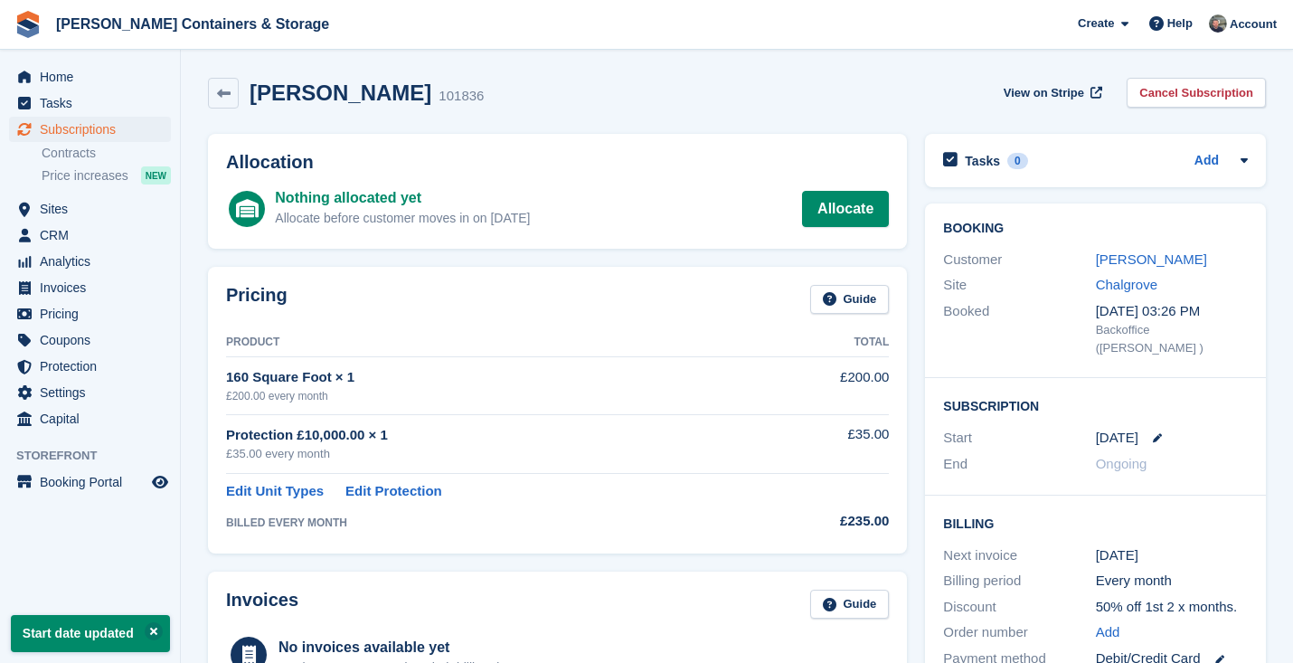
click at [106, 132] on span "Subscriptions" at bounding box center [94, 129] width 108 height 25
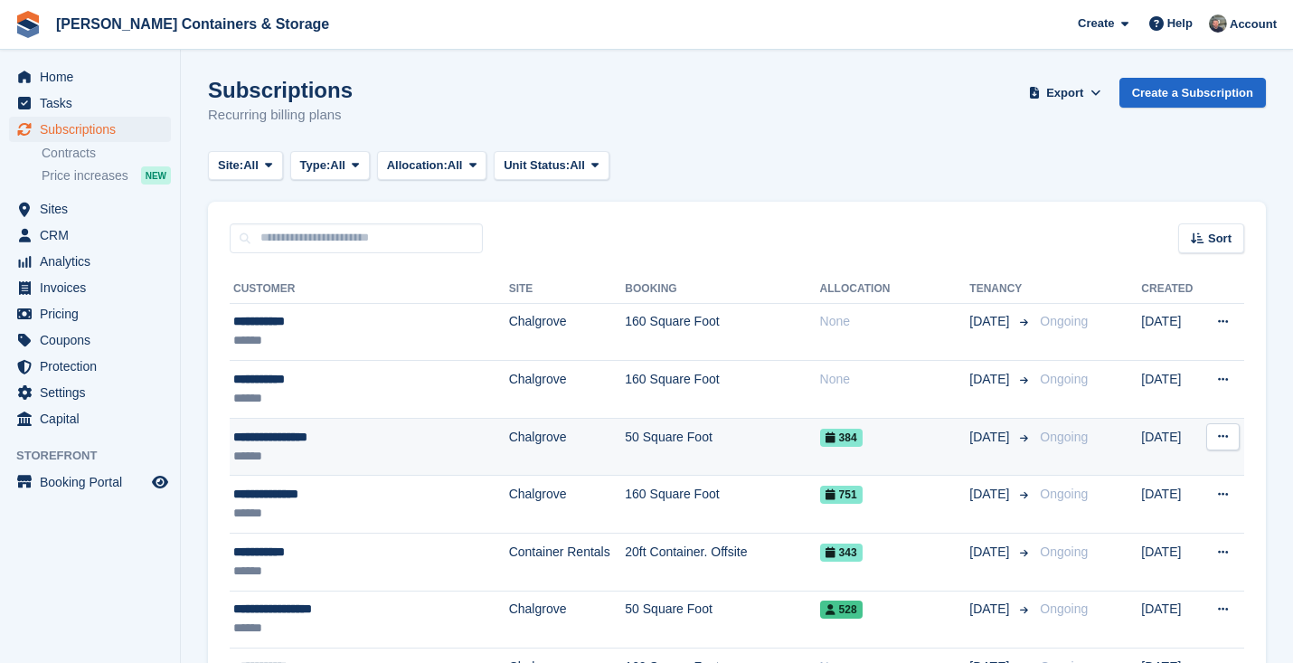
click at [451, 438] on div "**********" at bounding box center [353, 437] width 240 height 19
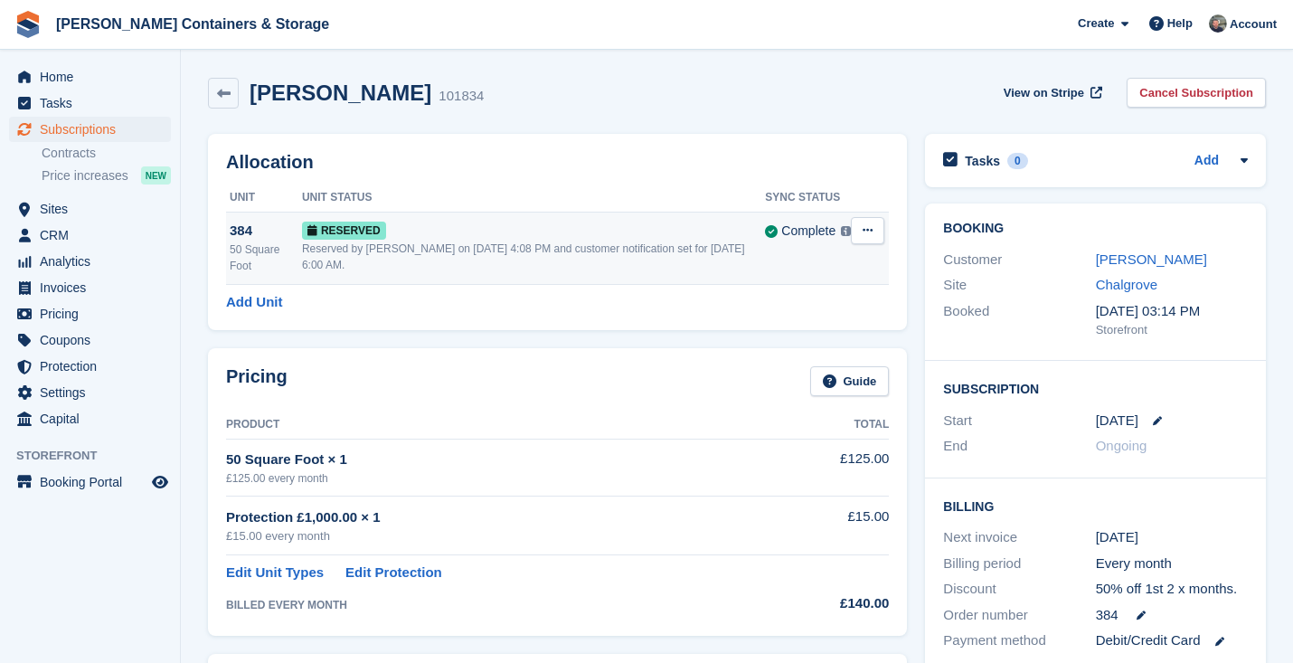
click at [608, 269] on div "Reserved by [PERSON_NAME] on [DATE] 4:08 PM and customer notification set for […" at bounding box center [533, 256] width 463 height 33
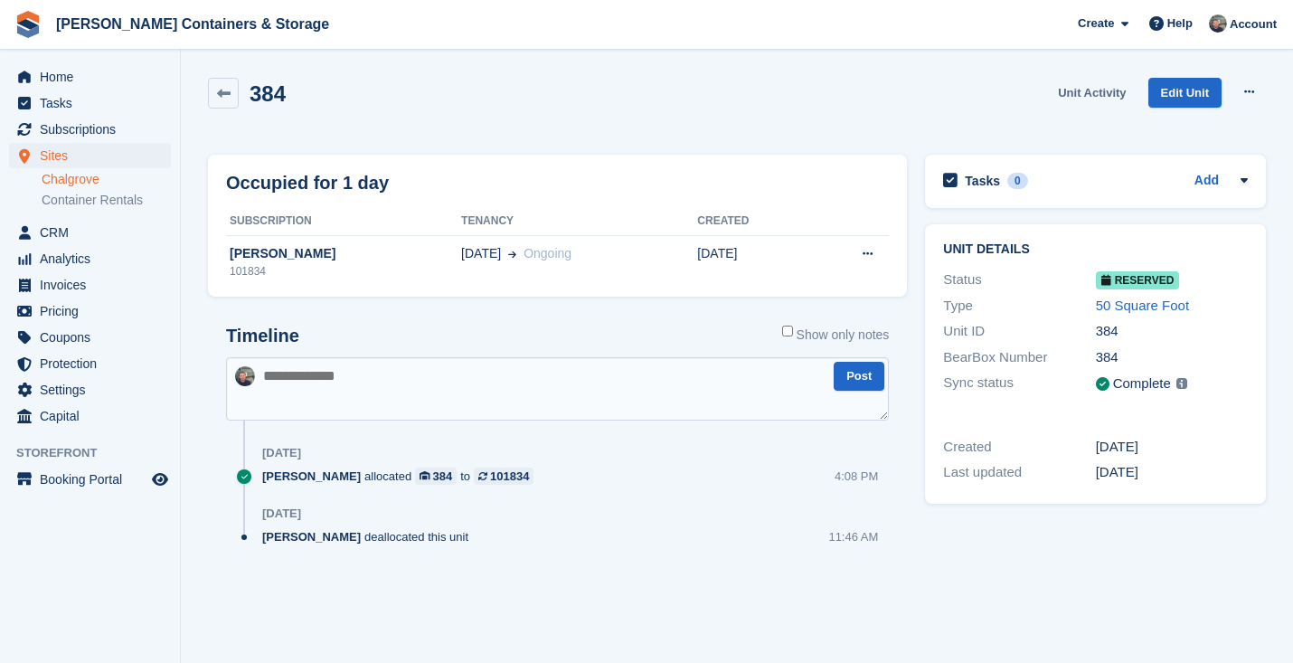
click at [1066, 90] on link "Unit Activity" at bounding box center [1092, 93] width 82 height 30
click at [1072, 83] on link "Unit Activity" at bounding box center [1092, 93] width 82 height 30
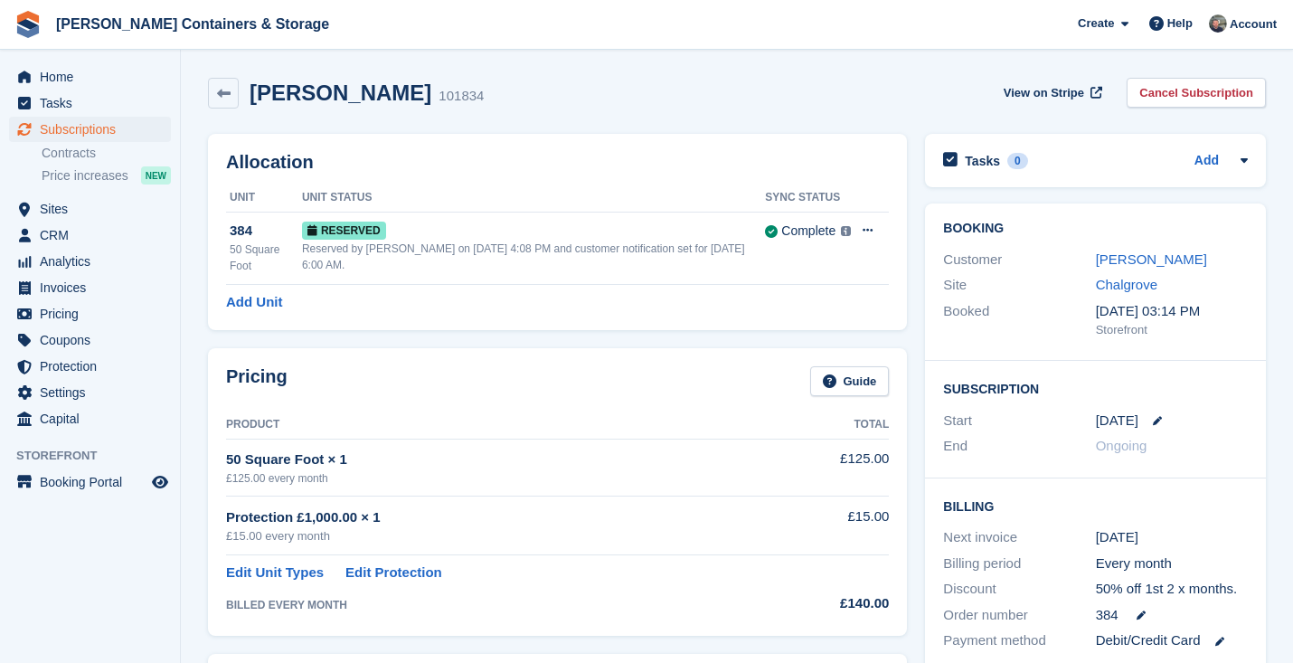
scroll to position [-1, 0]
click at [1144, 246] on div "Booking Customer [PERSON_NAME] Site Chalgrove Booked [DATE] 03:14 PM Storefront" at bounding box center [1095, 281] width 341 height 157
click at [1140, 250] on div "[PERSON_NAME]" at bounding box center [1172, 260] width 152 height 21
click at [1127, 256] on link "[PERSON_NAME]" at bounding box center [1151, 258] width 111 height 15
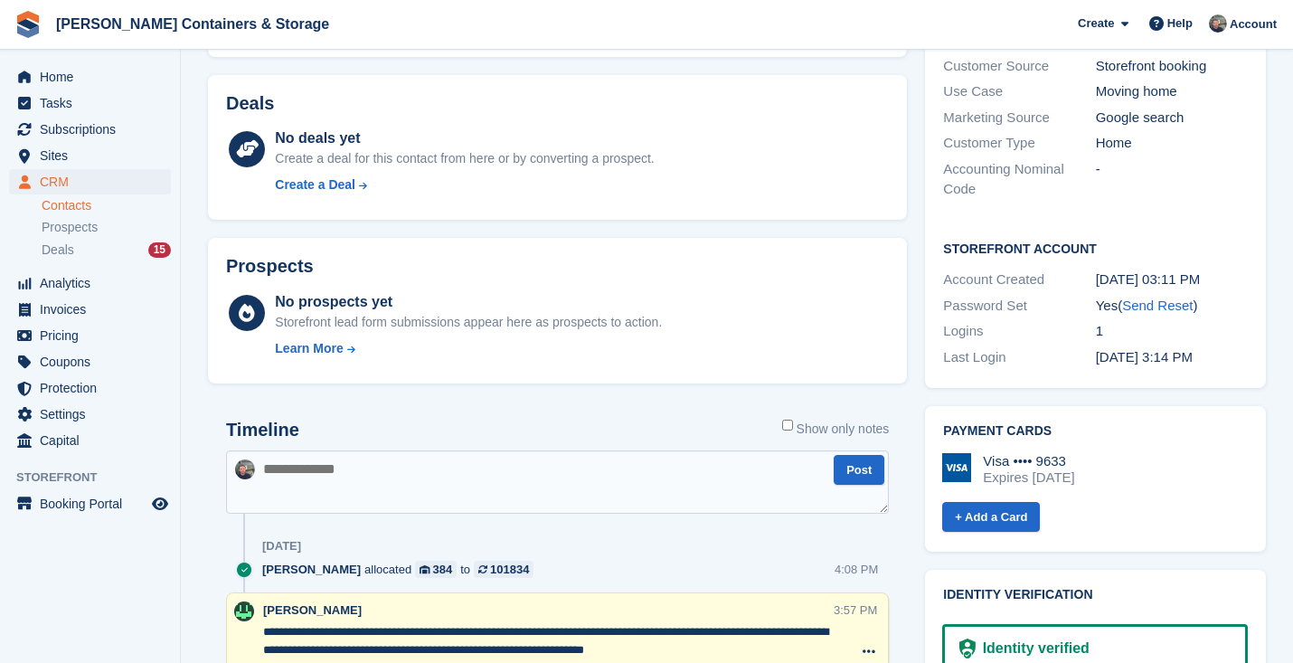
scroll to position [99, 0]
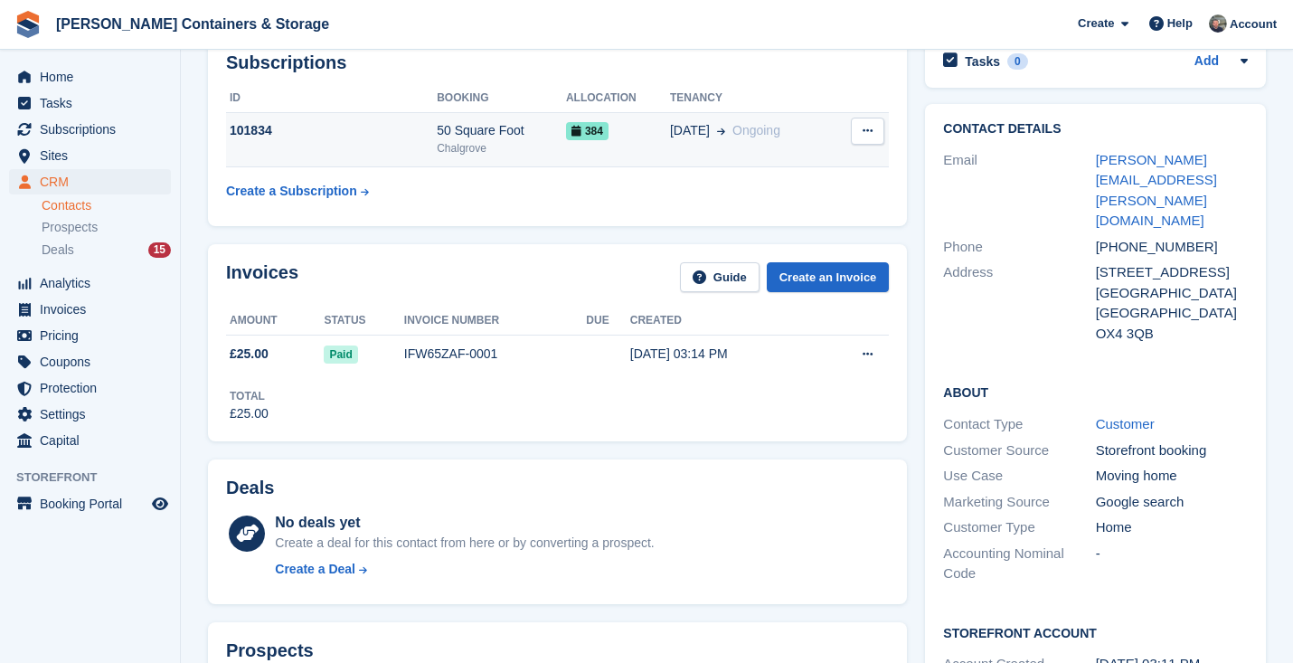
click at [875, 129] on button at bounding box center [867, 131] width 33 height 27
click at [617, 132] on div "384" at bounding box center [618, 130] width 104 height 19
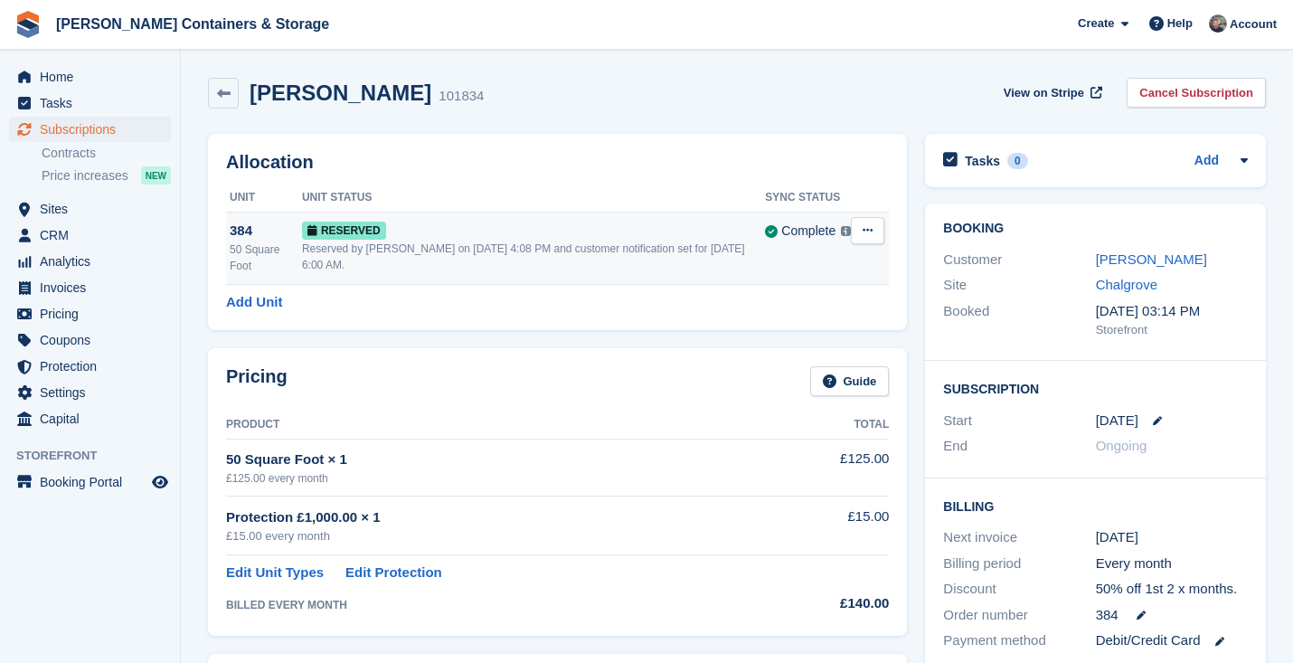
click at [861, 215] on td "Grant Early Access Deallocate" at bounding box center [870, 248] width 38 height 72
click at [874, 235] on button at bounding box center [867, 230] width 33 height 27
click at [827, 299] on p "Deallocate" at bounding box center [797, 305] width 157 height 24
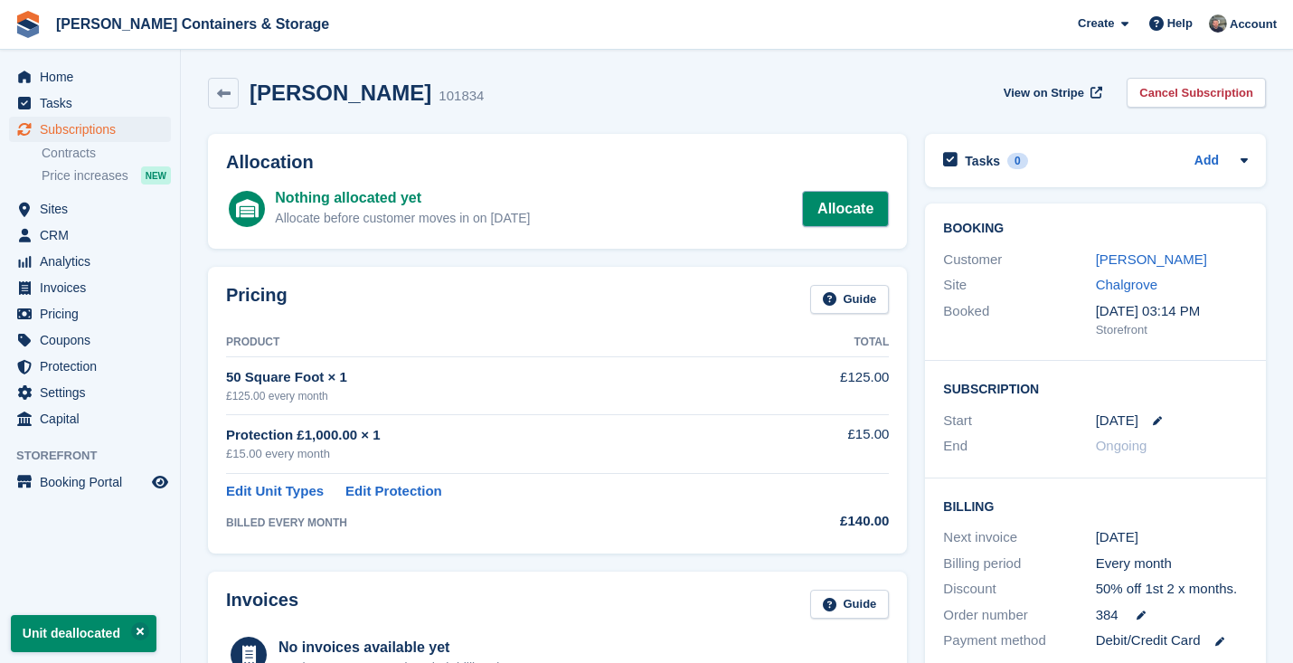
click at [834, 218] on link "Allocate" at bounding box center [845, 209] width 87 height 36
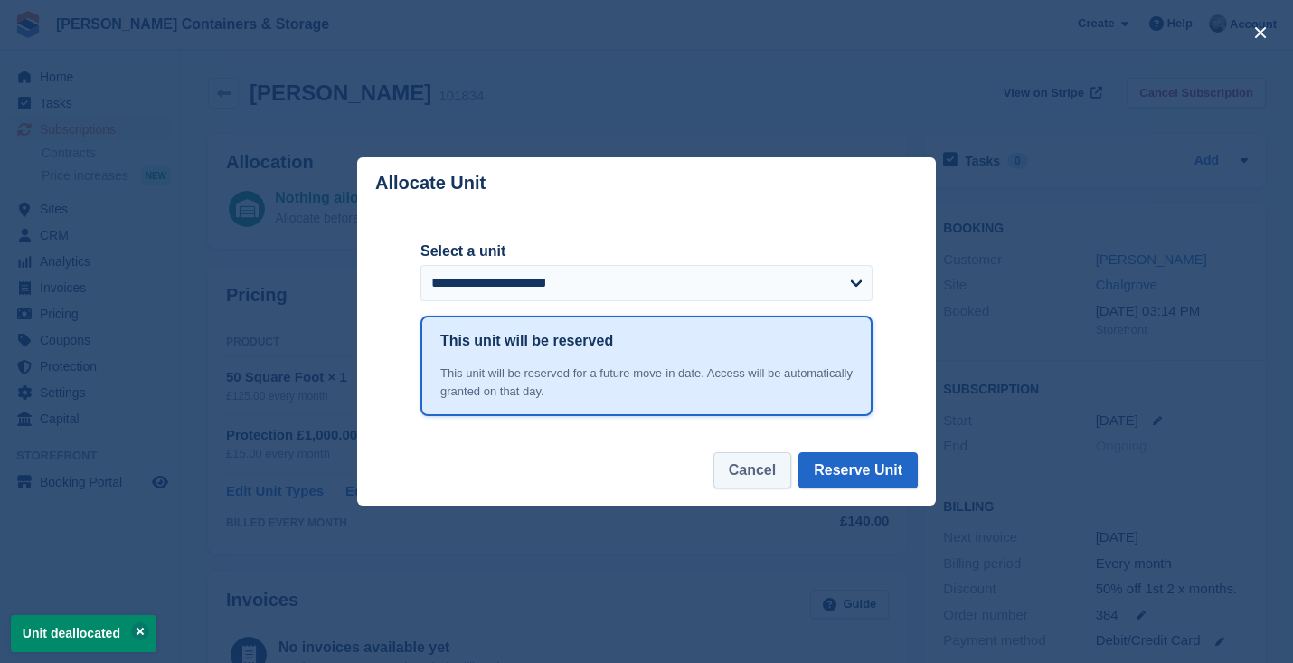
click at [761, 464] on button "Cancel" at bounding box center [752, 470] width 78 height 36
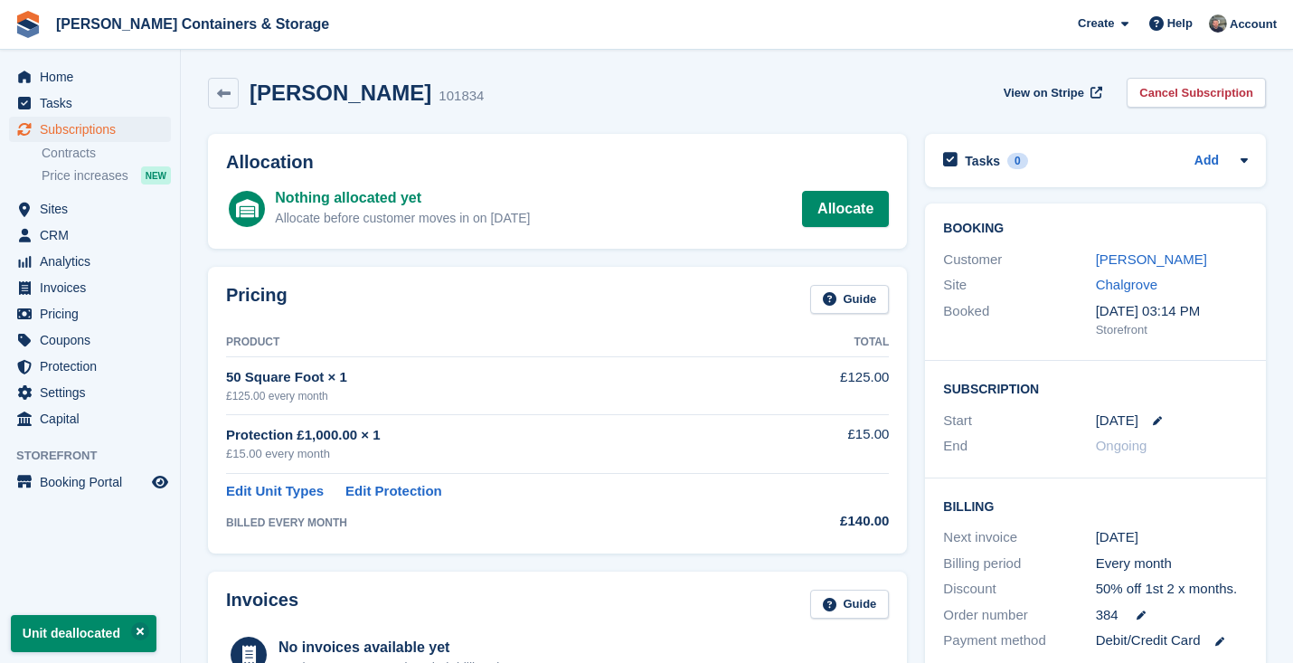
click at [106, 127] on span "Subscriptions" at bounding box center [94, 129] width 108 height 25
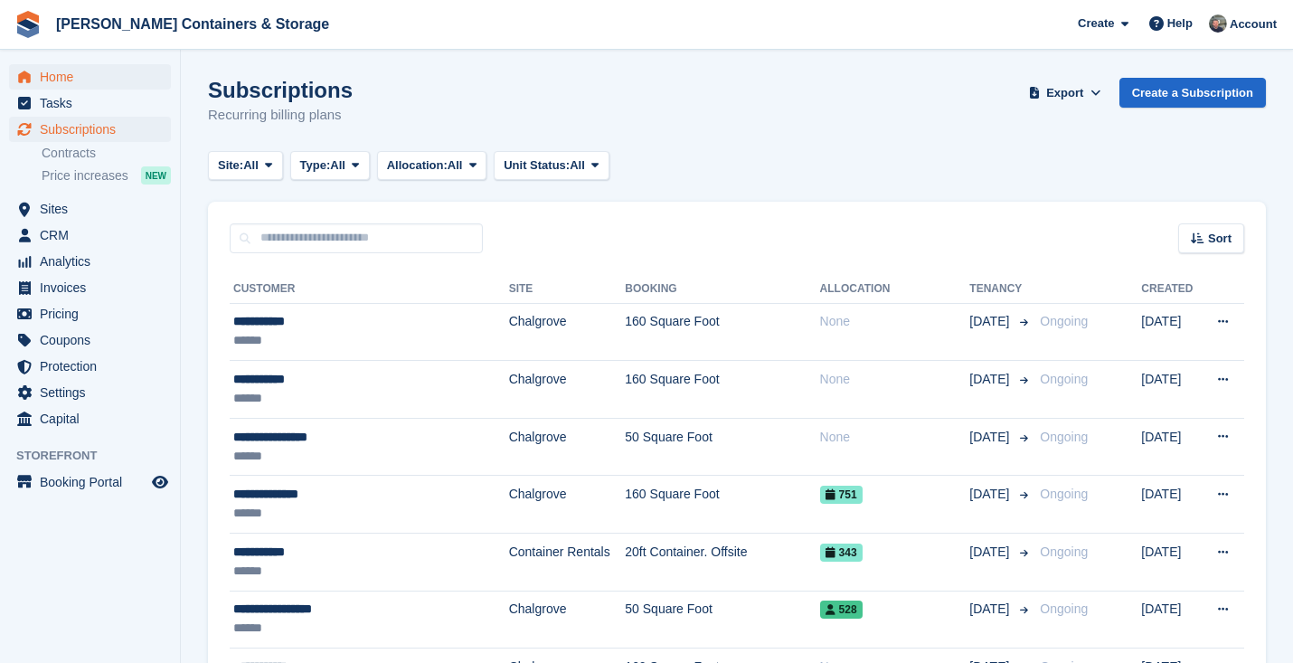
click at [112, 80] on span "Home" at bounding box center [94, 76] width 108 height 25
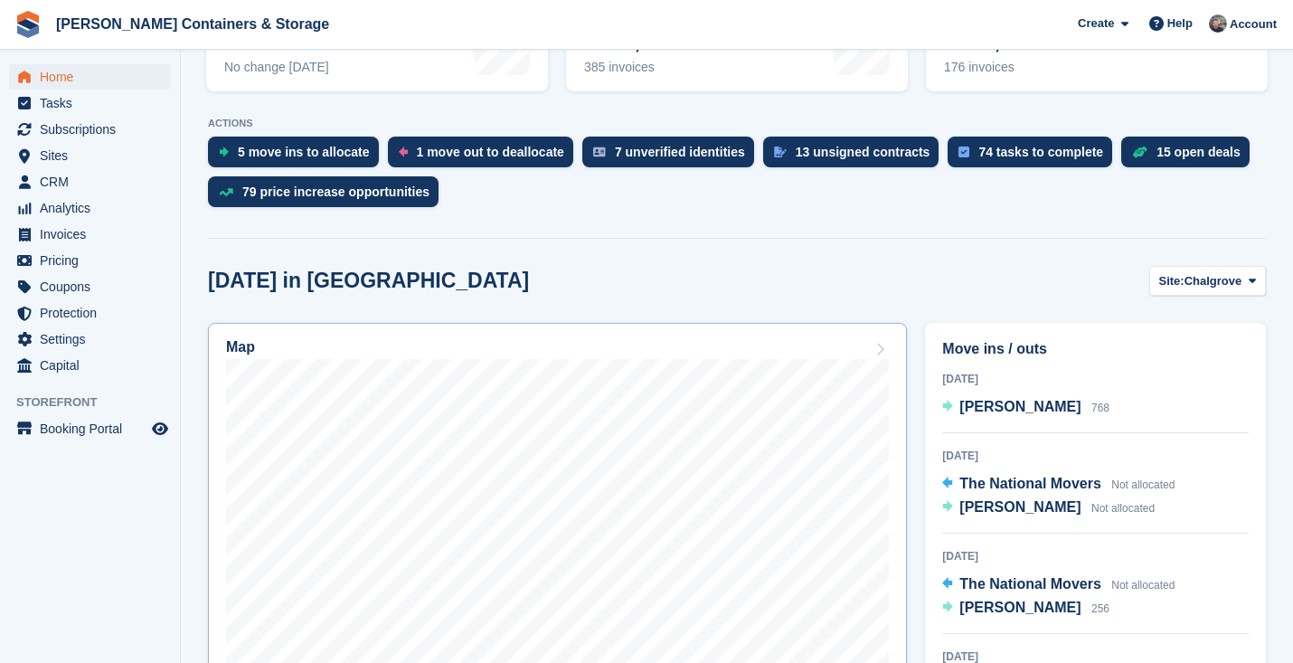
scroll to position [618, 0]
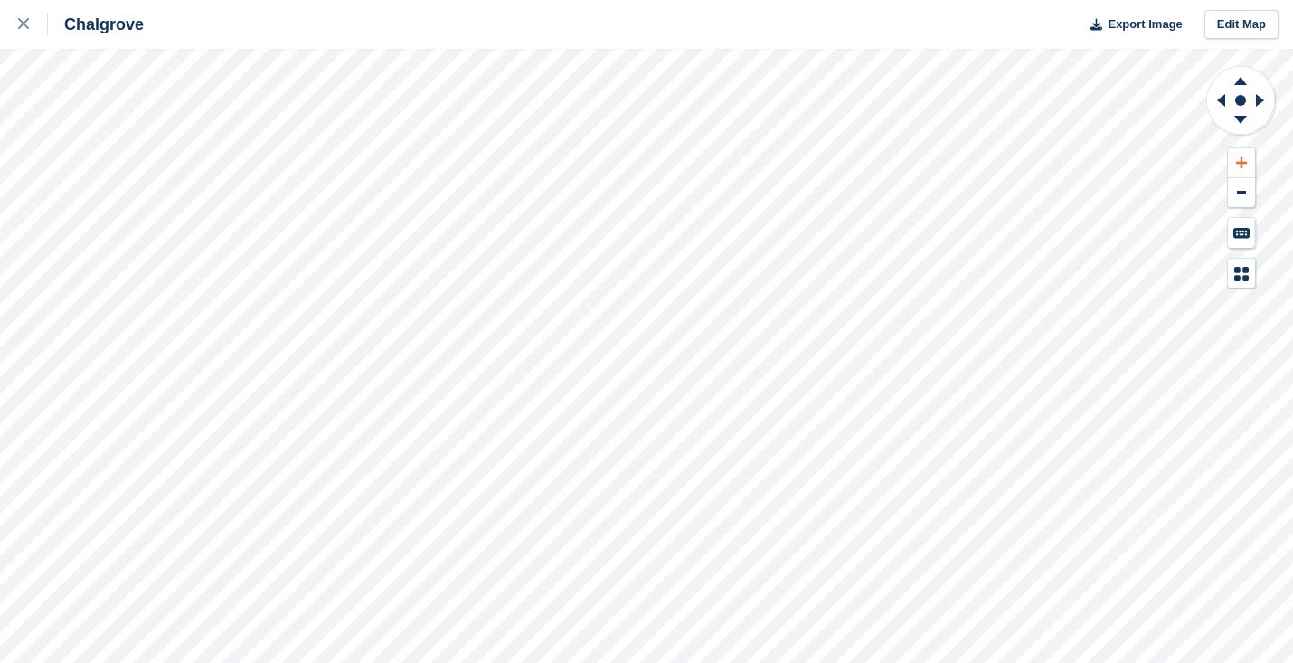
click at [1236, 160] on icon at bounding box center [1241, 162] width 11 height 13
click at [1217, 98] on icon at bounding box center [1218, 100] width 23 height 47
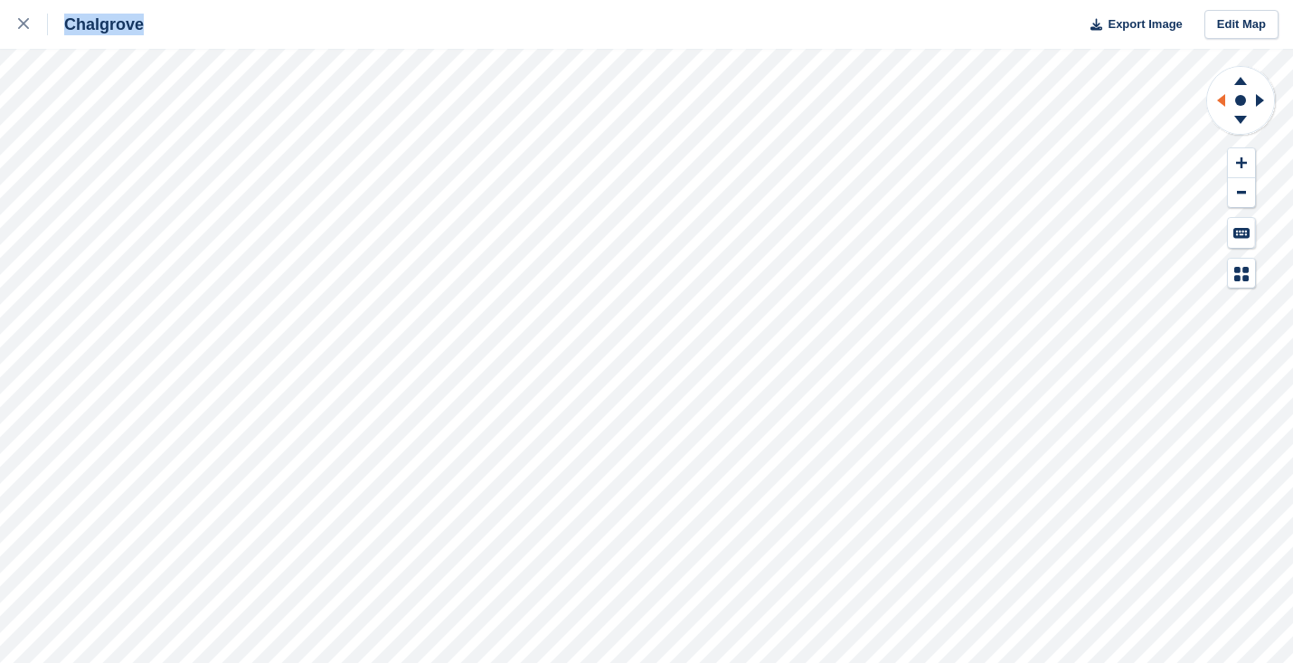
click at [1217, 98] on icon at bounding box center [1218, 100] width 23 height 47
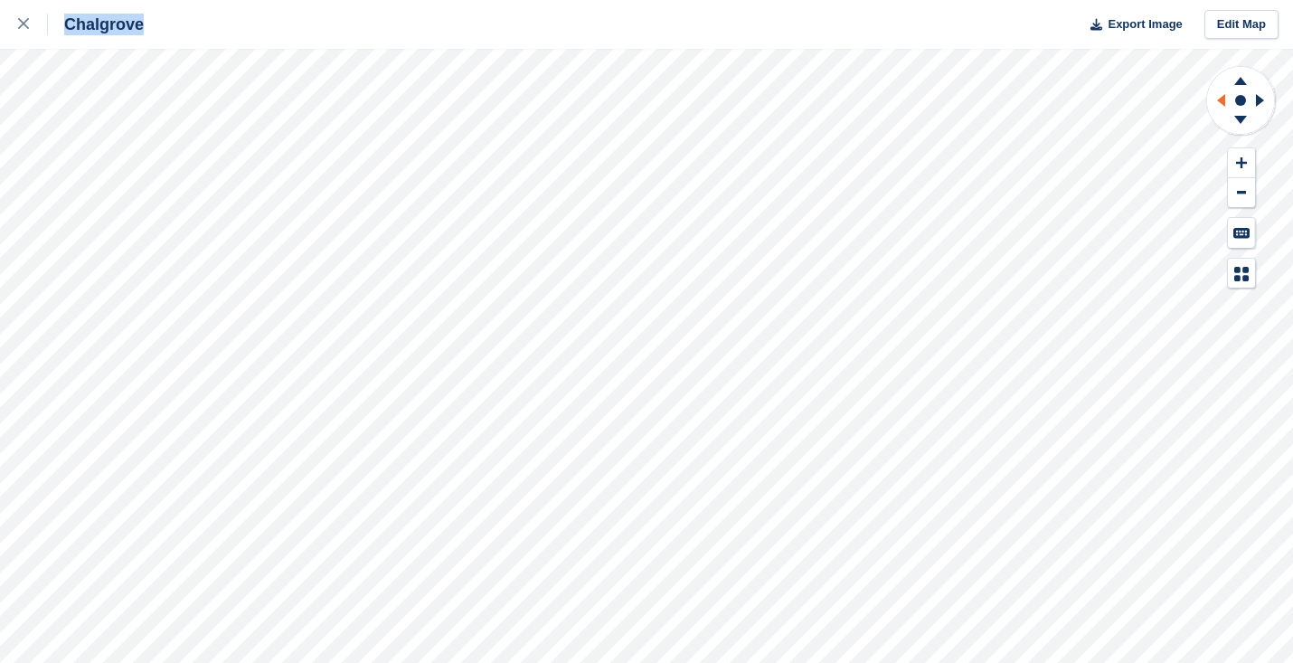
click at [1217, 98] on icon at bounding box center [1218, 100] width 23 height 47
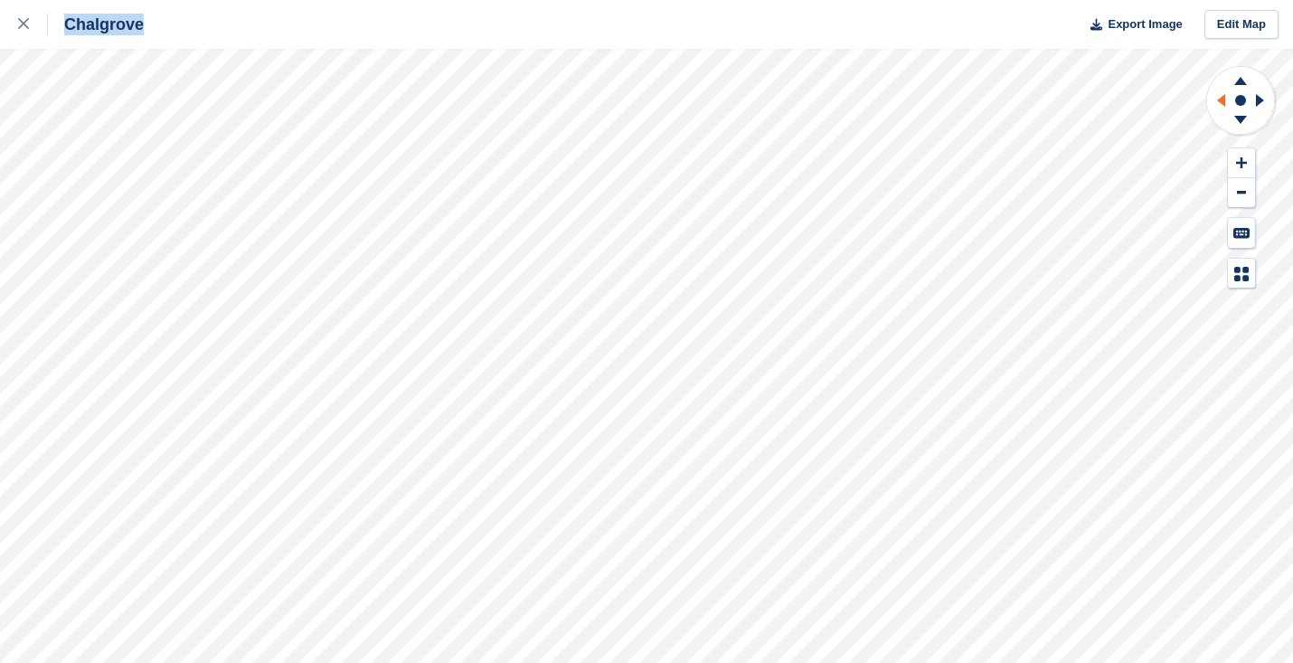
click at [1217, 98] on icon at bounding box center [1218, 100] width 23 height 47
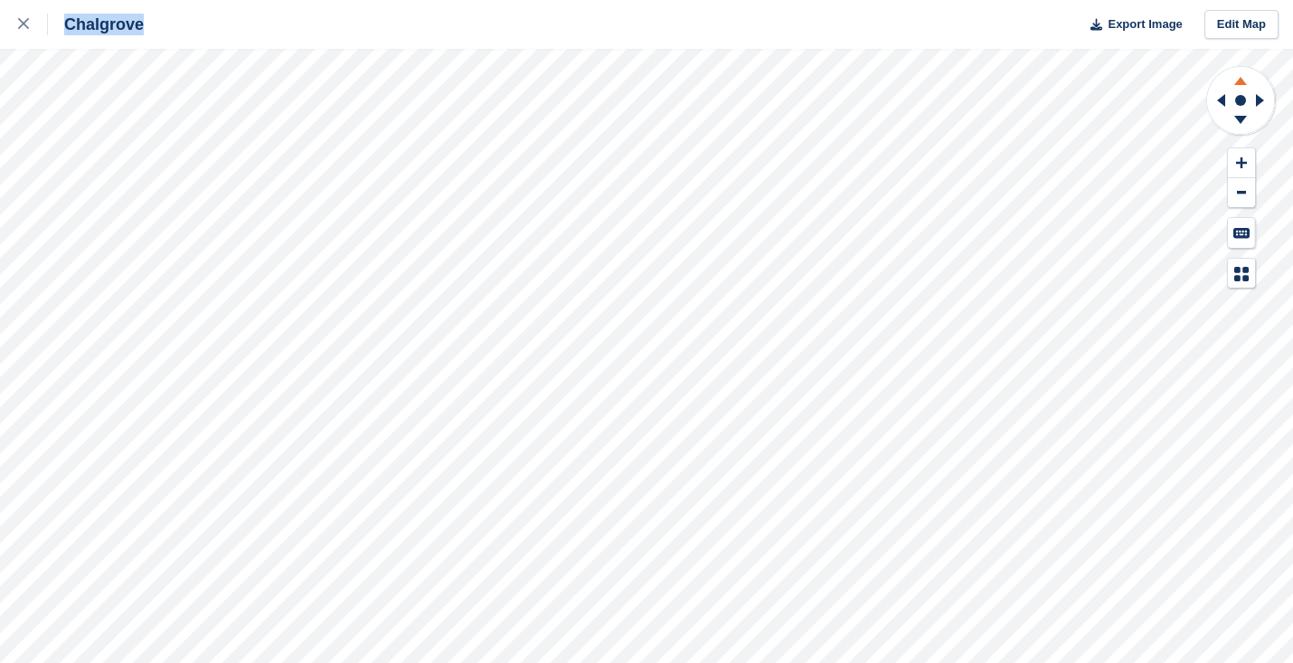
click at [1245, 82] on icon at bounding box center [1240, 78] width 47 height 23
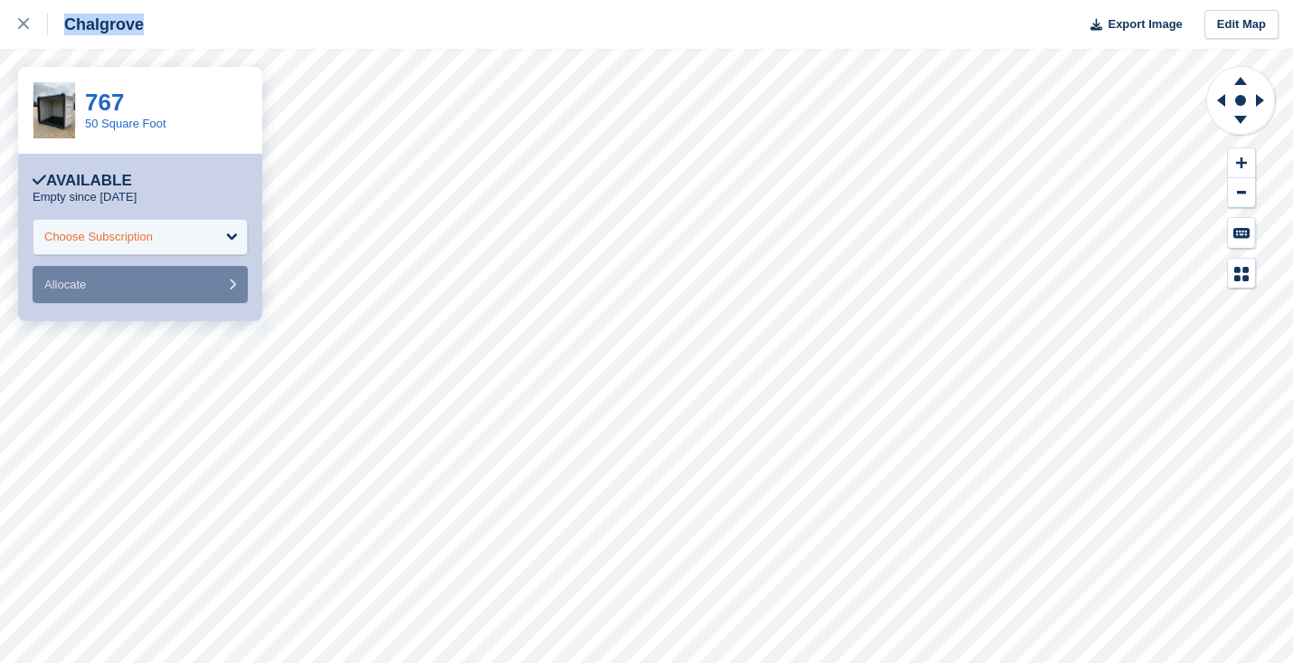
click at [184, 243] on div "Choose Subscription" at bounding box center [140, 237] width 215 height 36
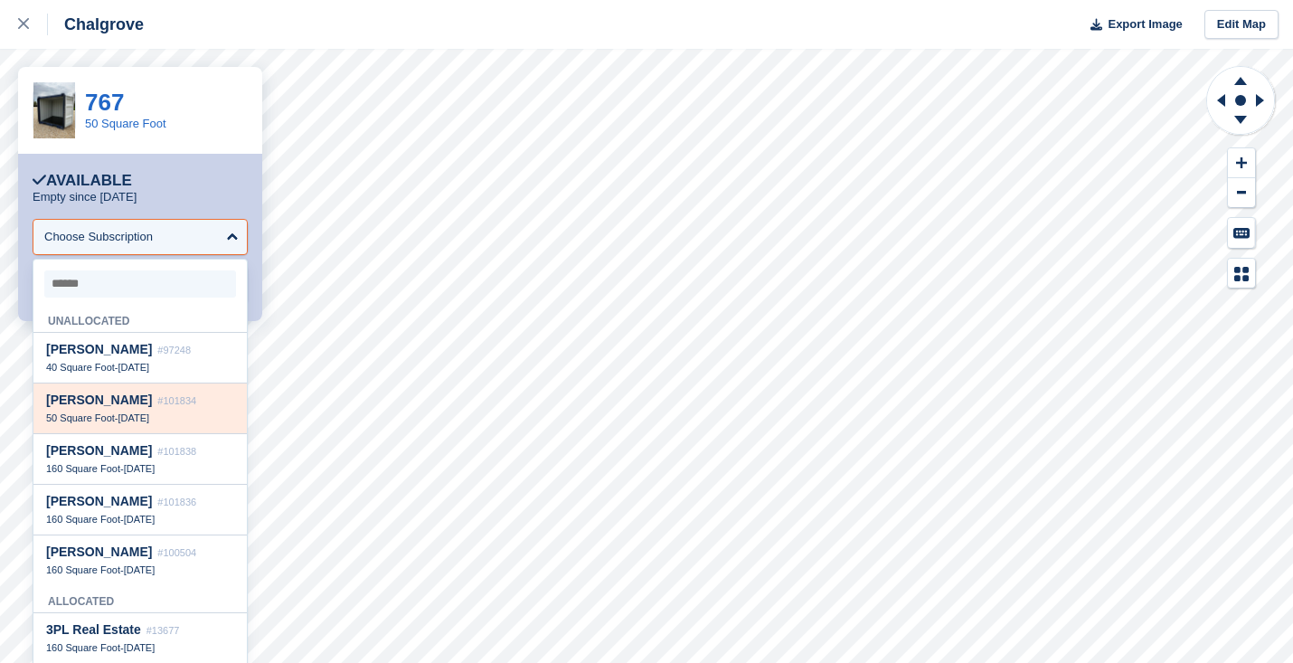
click at [190, 407] on div "Jennifer Woodman #101834 50 Square Foot - 19 Aug" at bounding box center [139, 408] width 213 height 51
select select "******"
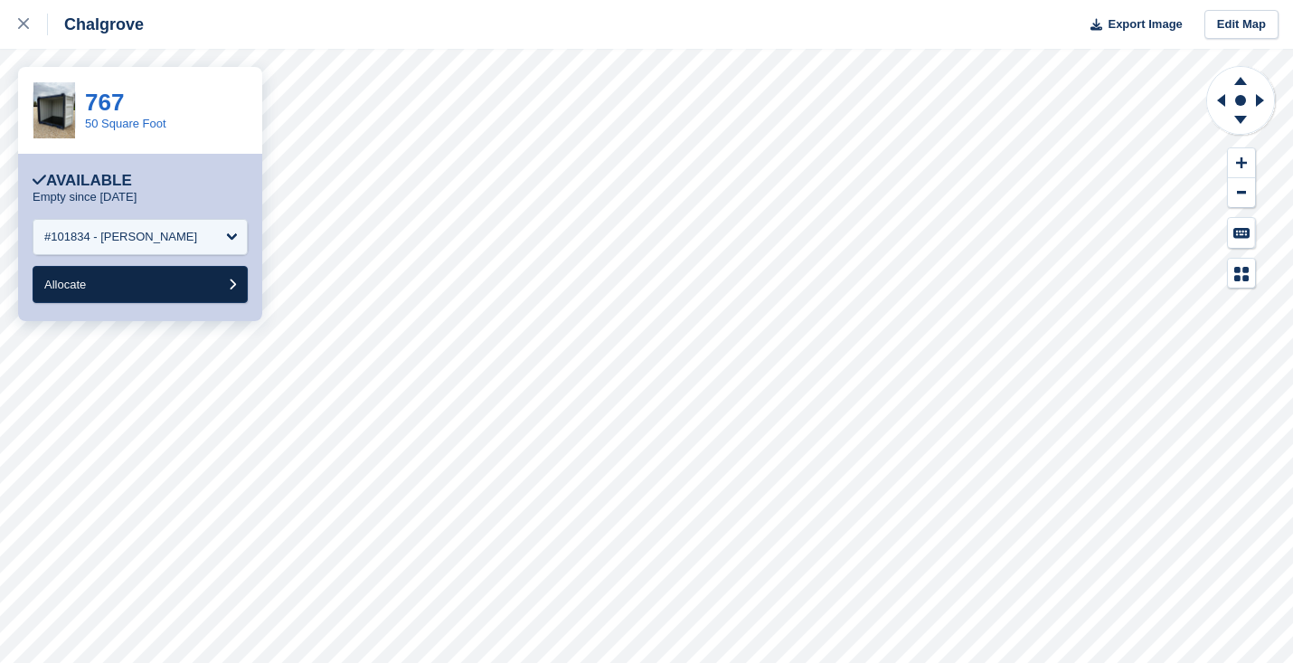
click at [203, 292] on button "Allocate" at bounding box center [140, 284] width 215 height 37
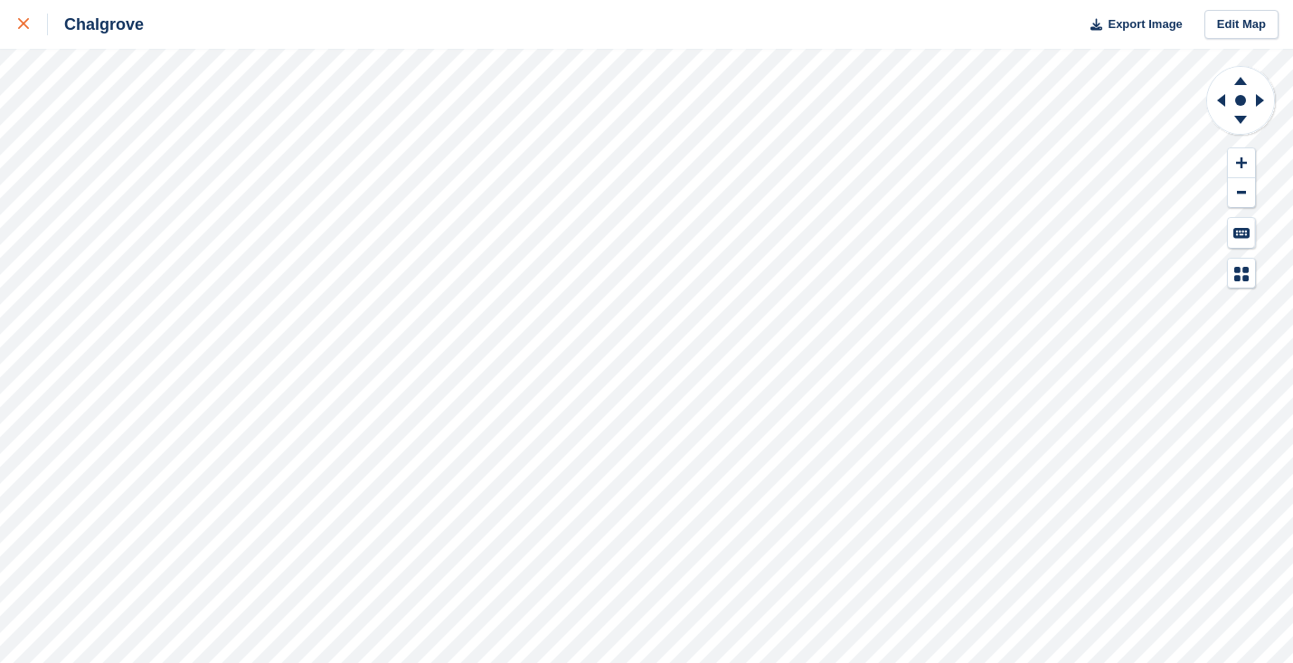
click at [25, 16] on div at bounding box center [33, 25] width 30 height 22
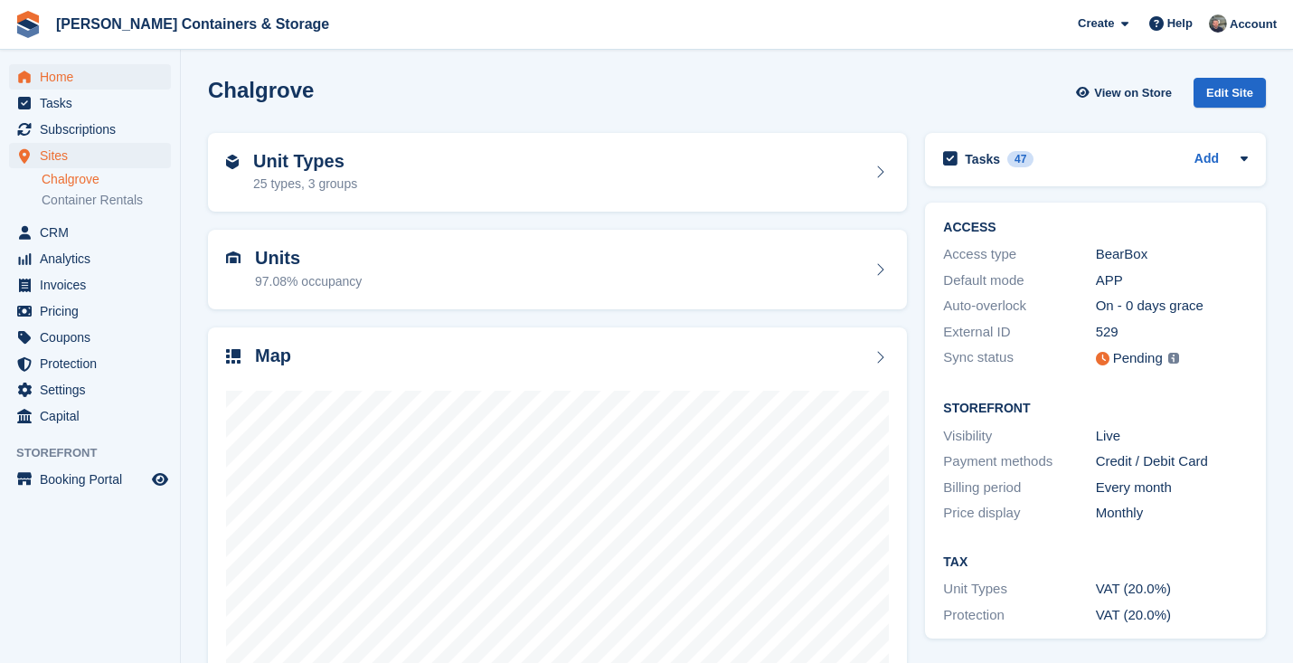
click at [52, 87] on span "Home" at bounding box center [94, 76] width 108 height 25
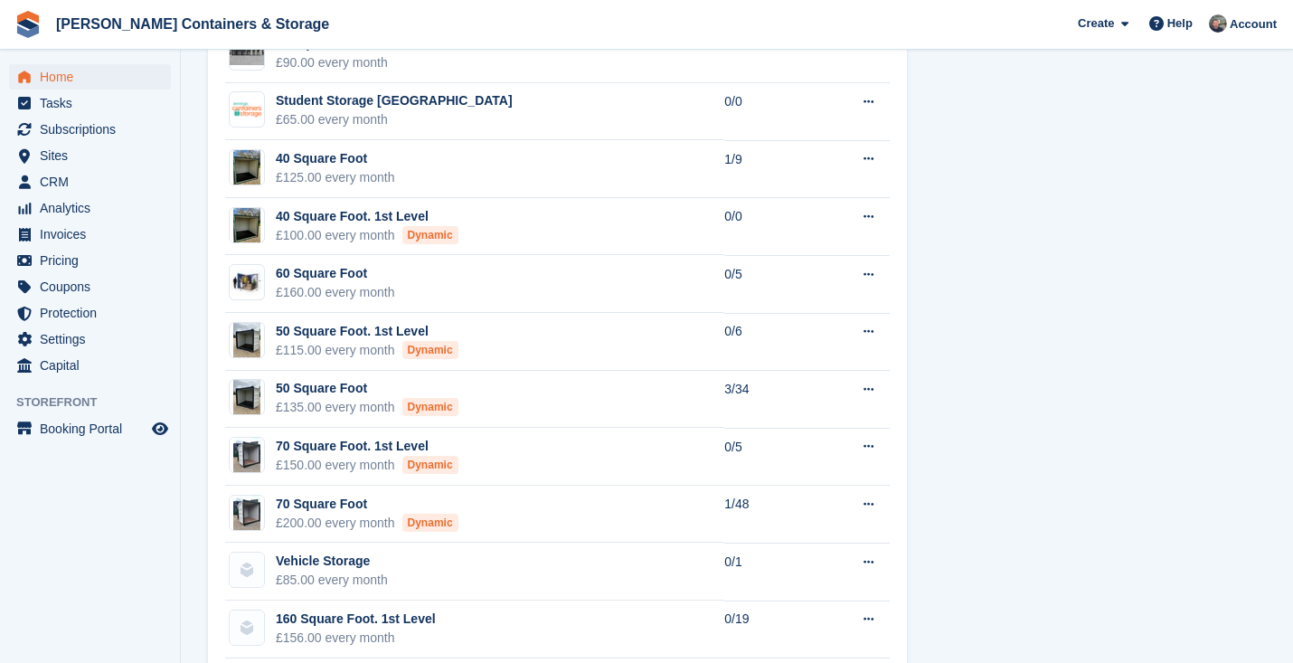
scroll to position [832, 0]
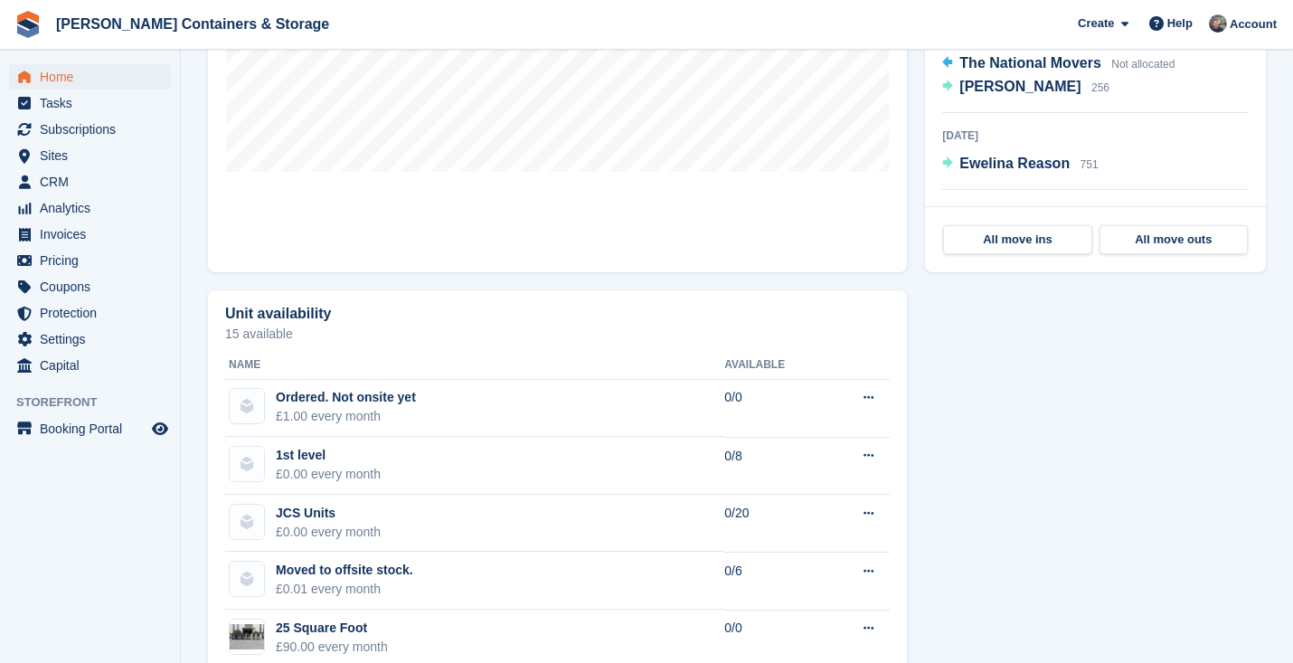
click at [96, 81] on span "Home" at bounding box center [94, 76] width 108 height 25
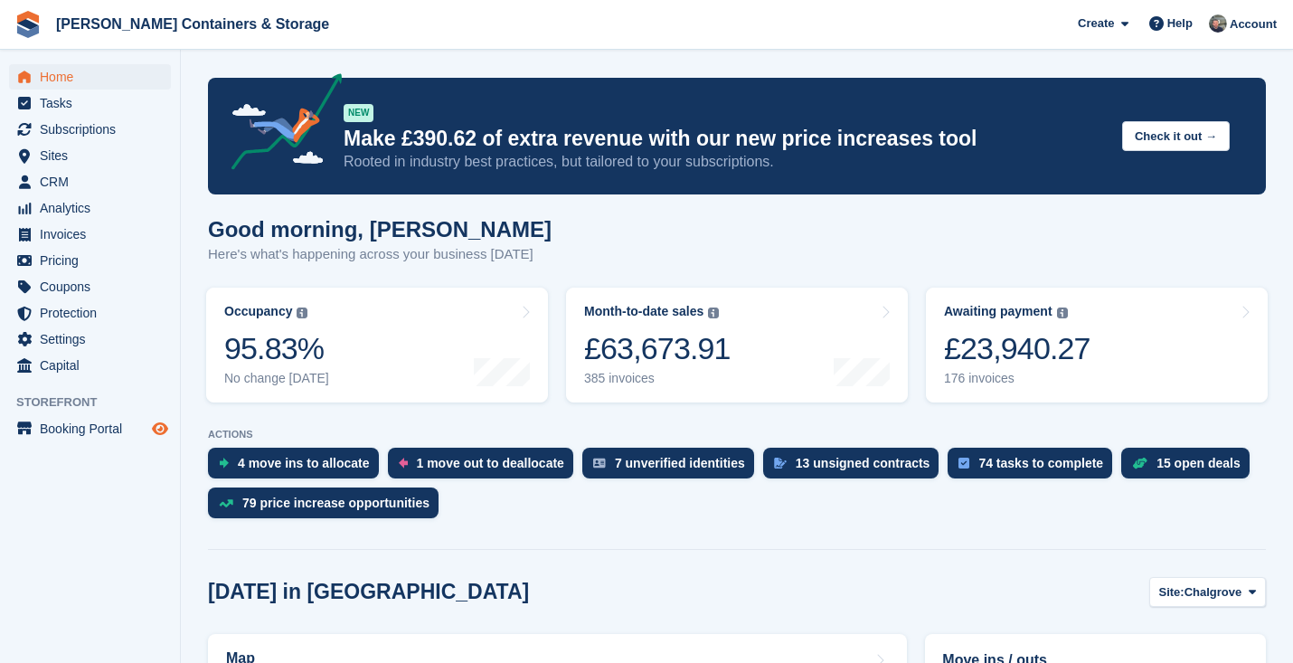
scroll to position [434, 0]
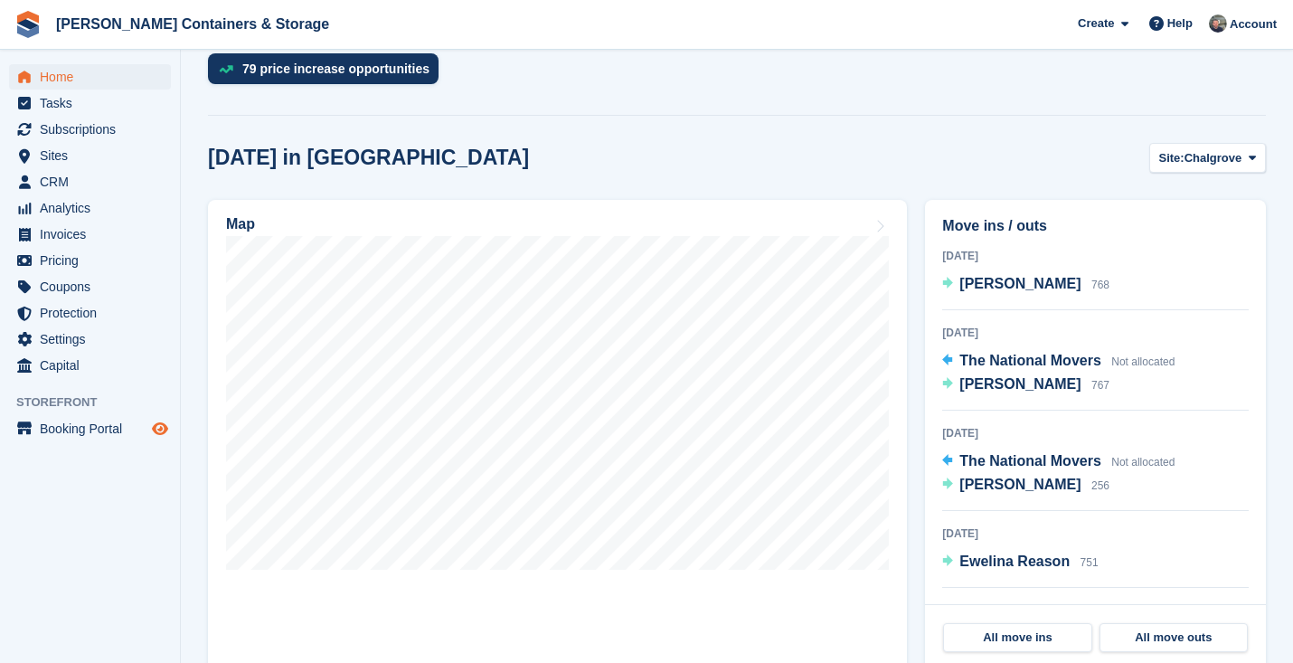
click at [162, 426] on icon "Preview store" at bounding box center [160, 428] width 16 height 14
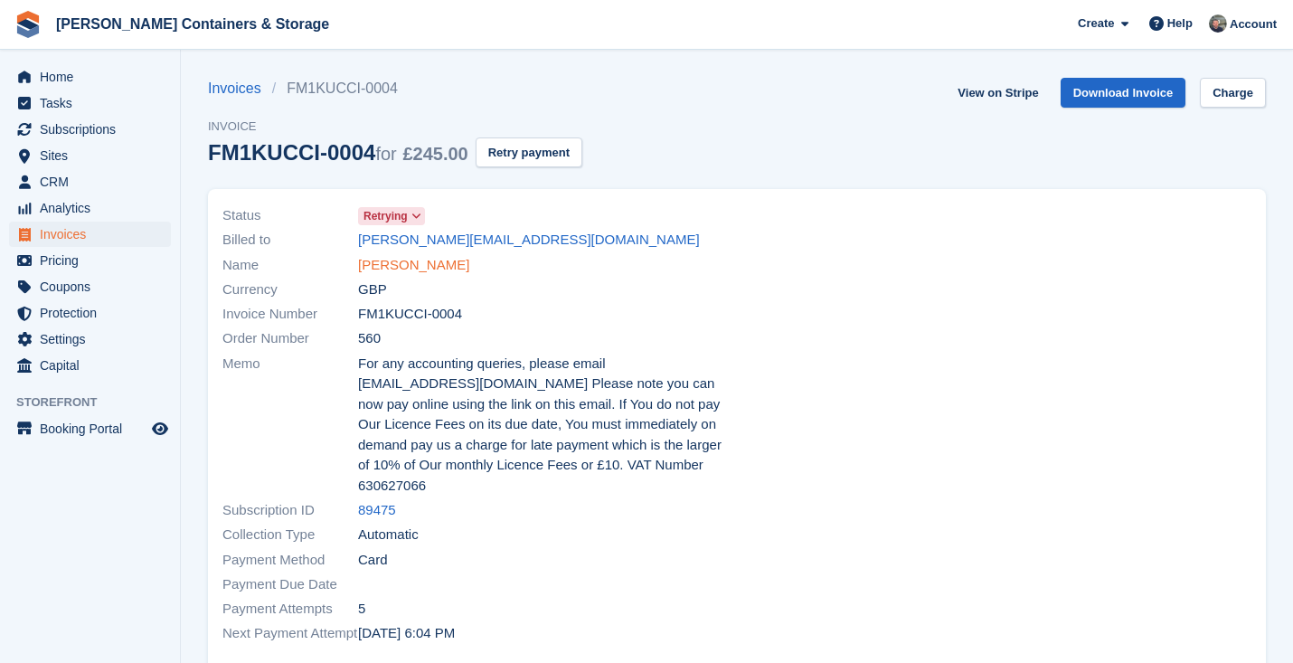
click at [446, 263] on link "[PERSON_NAME]" at bounding box center [413, 265] width 111 height 21
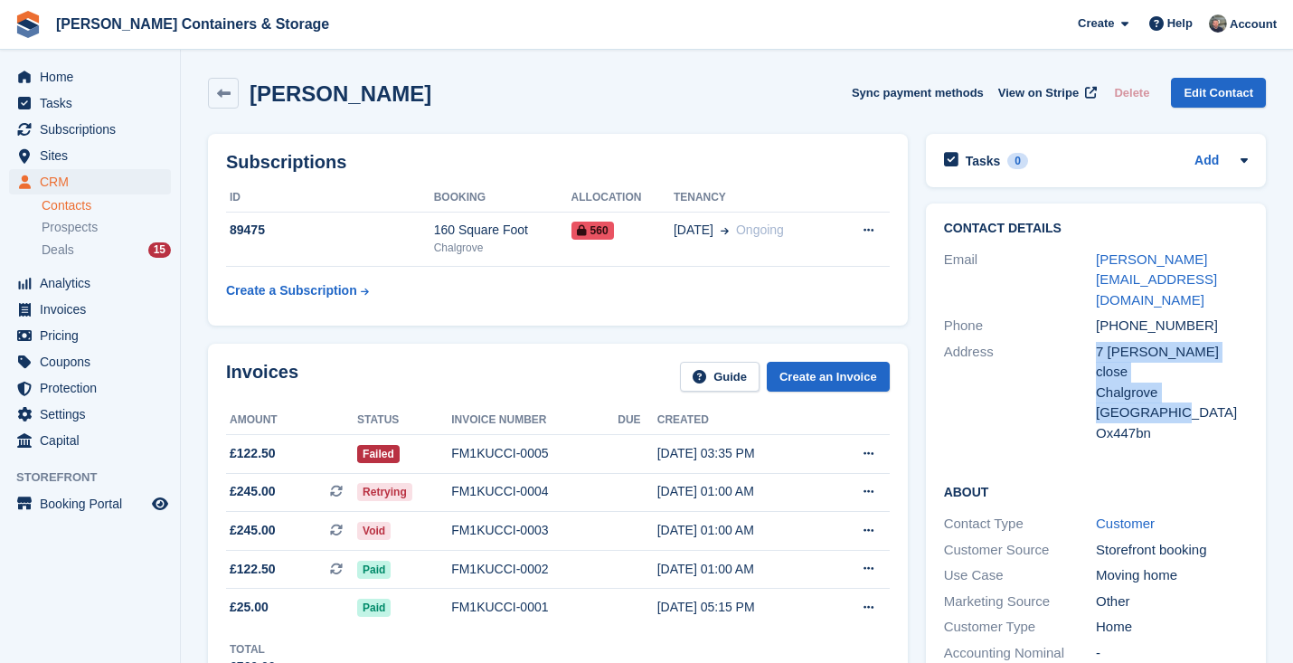
drag, startPoint x: 1089, startPoint y: 305, endPoint x: 1165, endPoint y: 356, distance: 91.8
click at [1165, 356] on div "Address 7 [PERSON_NAME] close Chalgrove [GEOGRAPHIC_DATA] Ox447bn" at bounding box center [1096, 393] width 305 height 108
click at [1155, 423] on div "Ox447bn" at bounding box center [1172, 433] width 152 height 21
drag, startPoint x: 1155, startPoint y: 363, endPoint x: 1098, endPoint y: 313, distance: 75.5
click at [1098, 342] on div "7 hicks close Chalgrove United Kingdom Ox447bn" at bounding box center [1172, 393] width 152 height 102
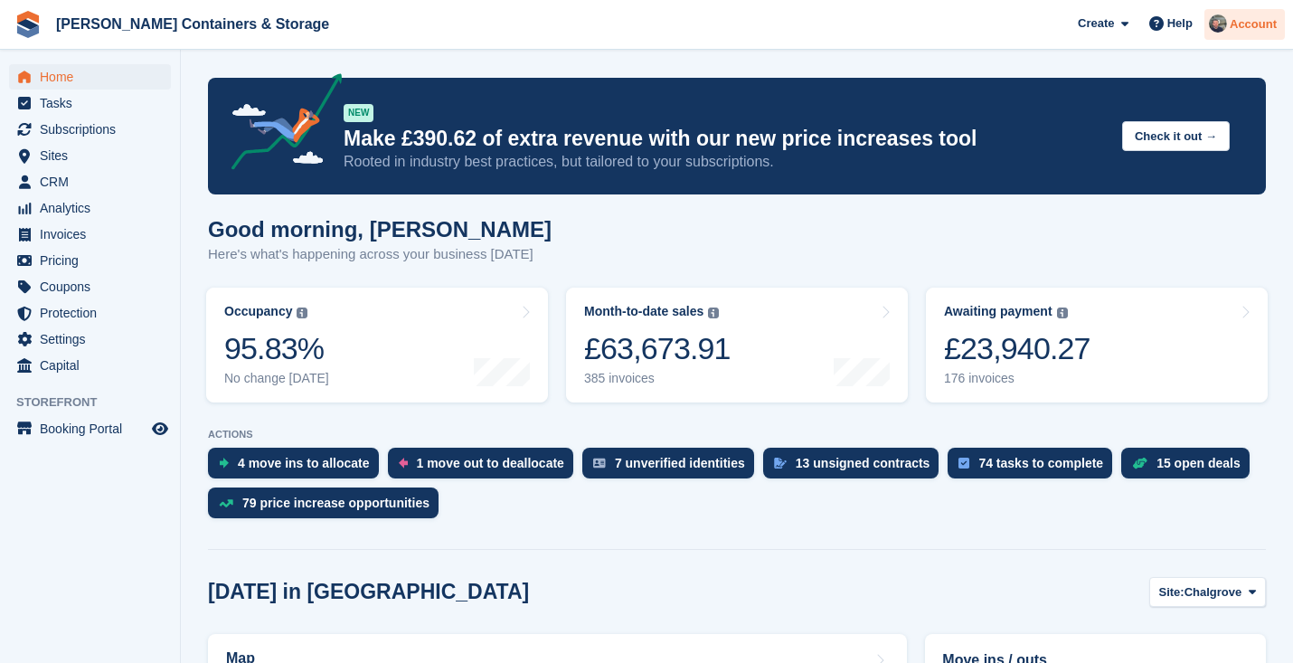
click at [1227, 20] on div "Account" at bounding box center [1244, 25] width 80 height 32
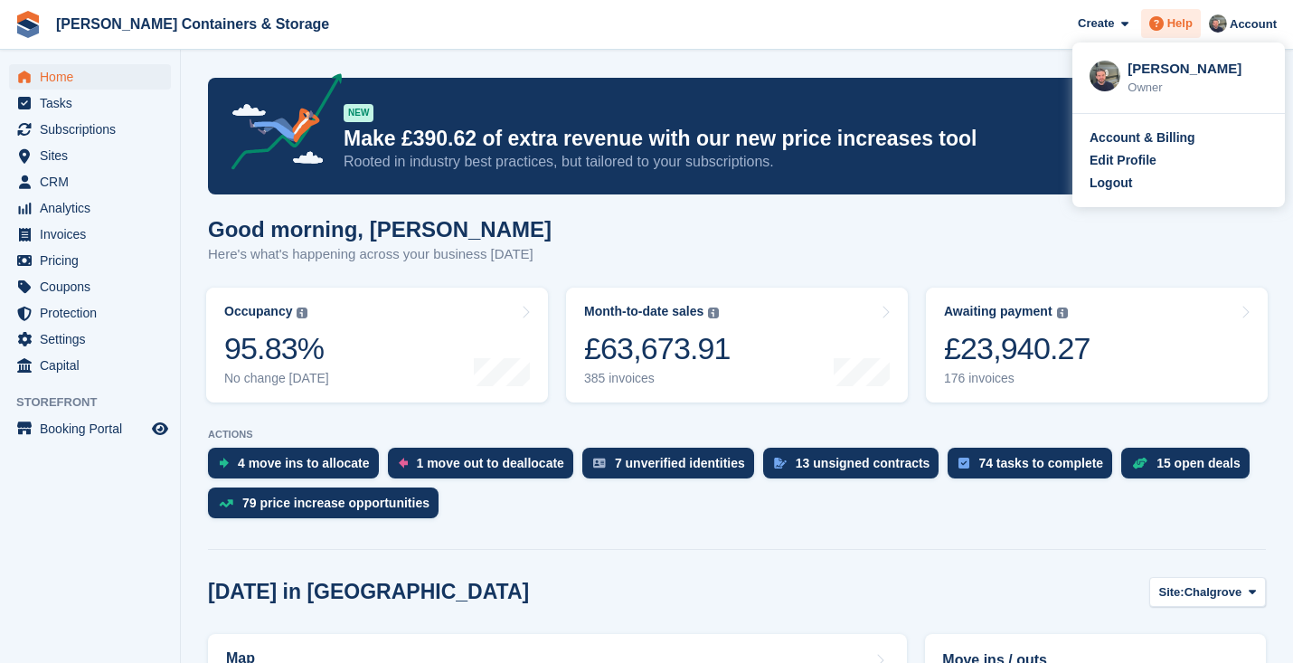
click at [1178, 24] on span "Help" at bounding box center [1179, 23] width 25 height 18
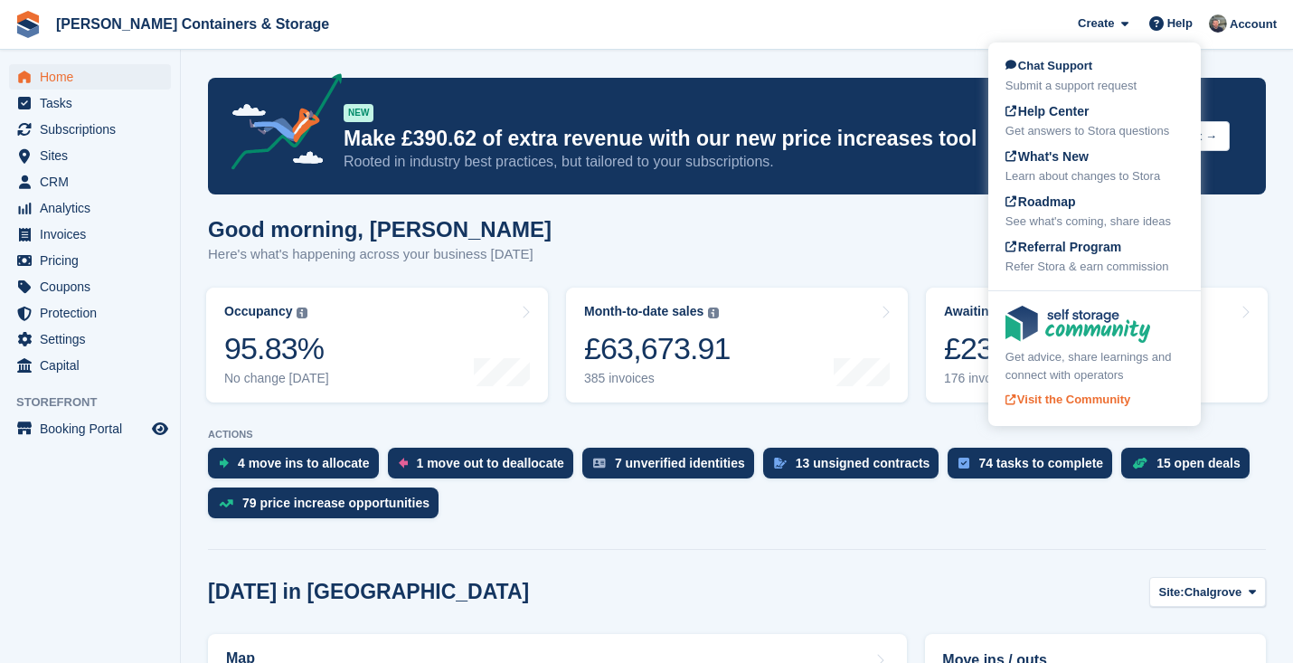
click at [1091, 314] on img at bounding box center [1077, 324] width 145 height 37
